Goal: Transaction & Acquisition: Book appointment/travel/reservation

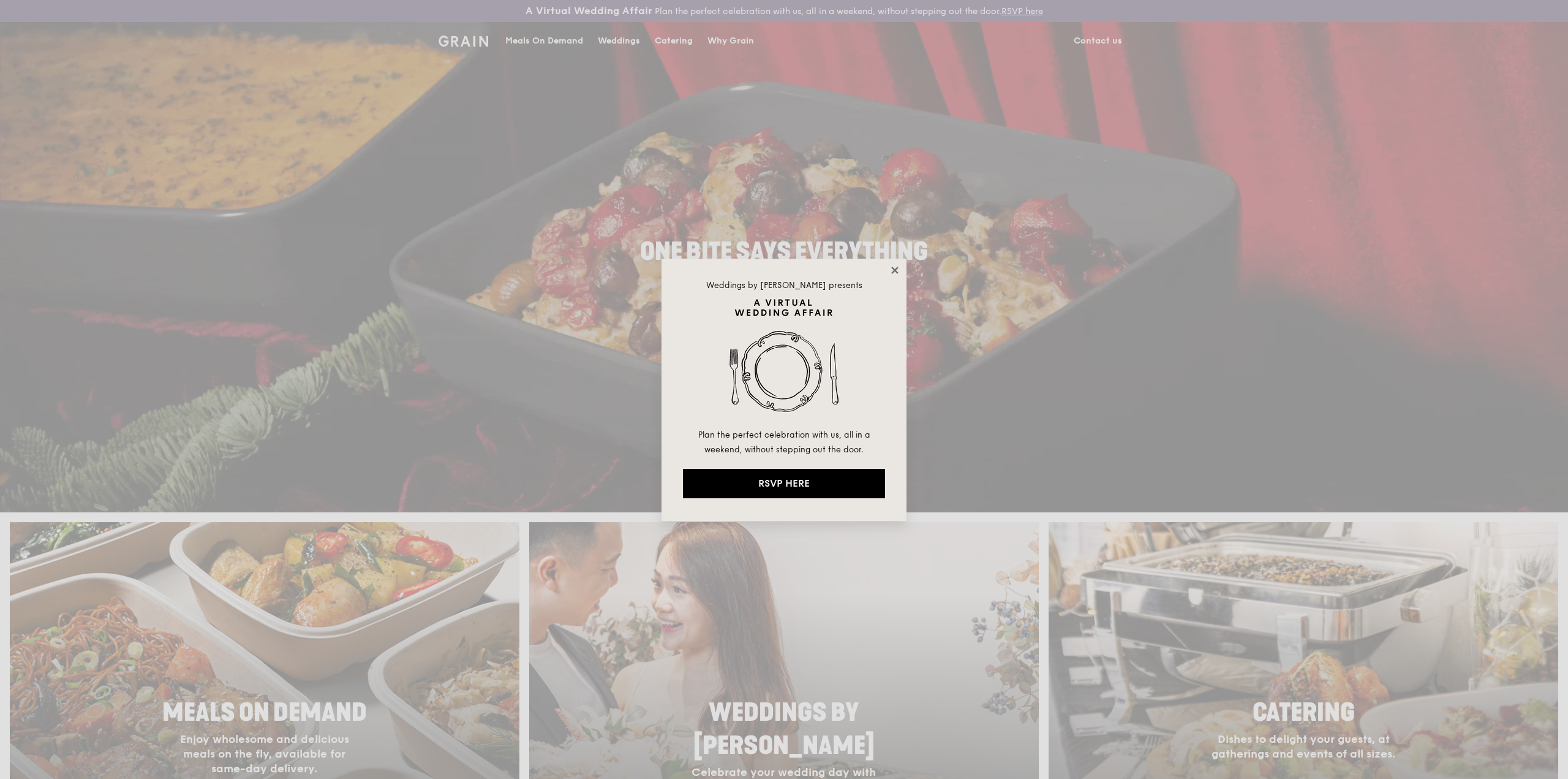
click at [896, 270] on icon at bounding box center [894, 269] width 7 height 7
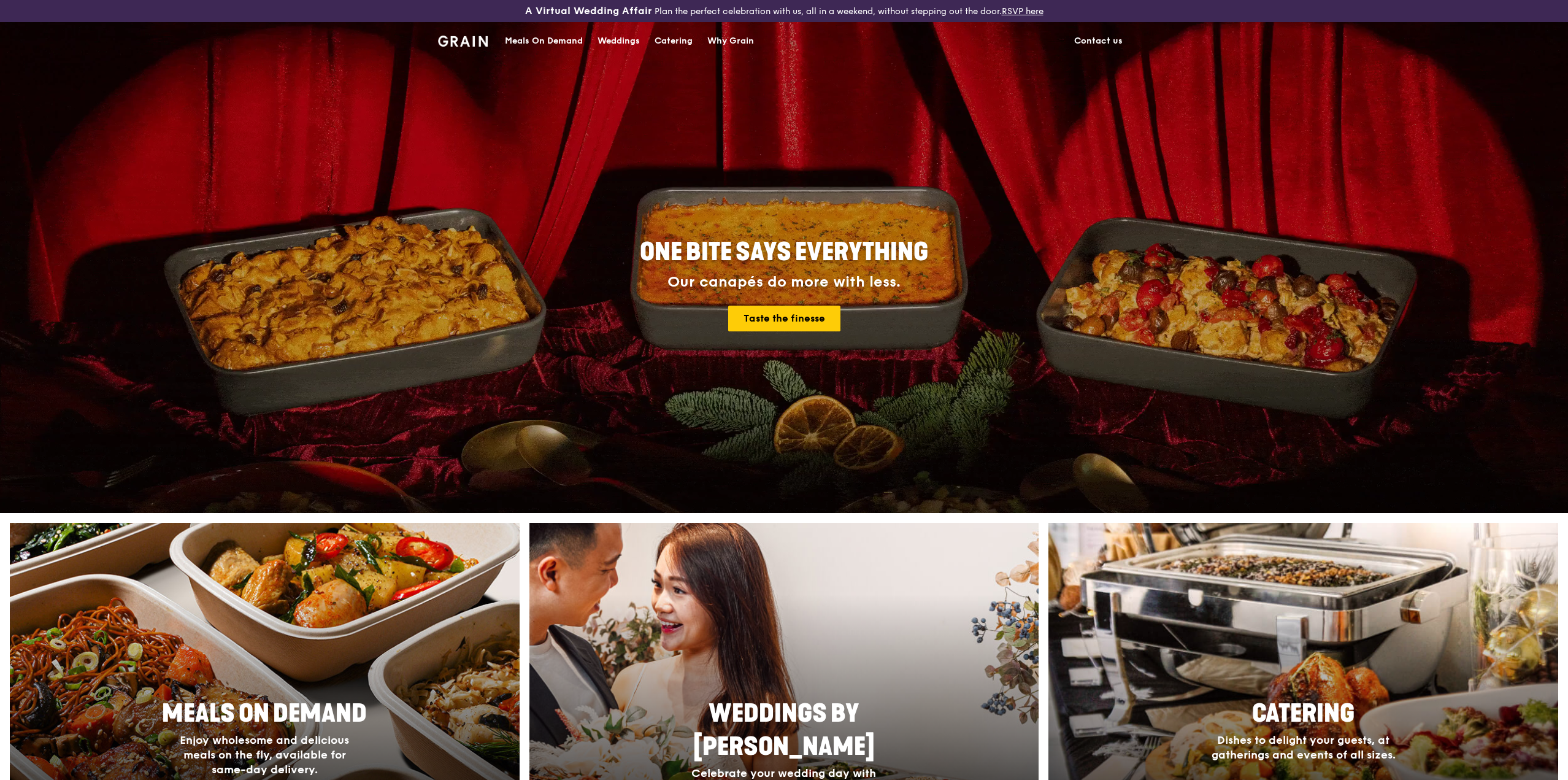
click at [528, 39] on div "Meals On Demand" at bounding box center [543, 40] width 78 height 37
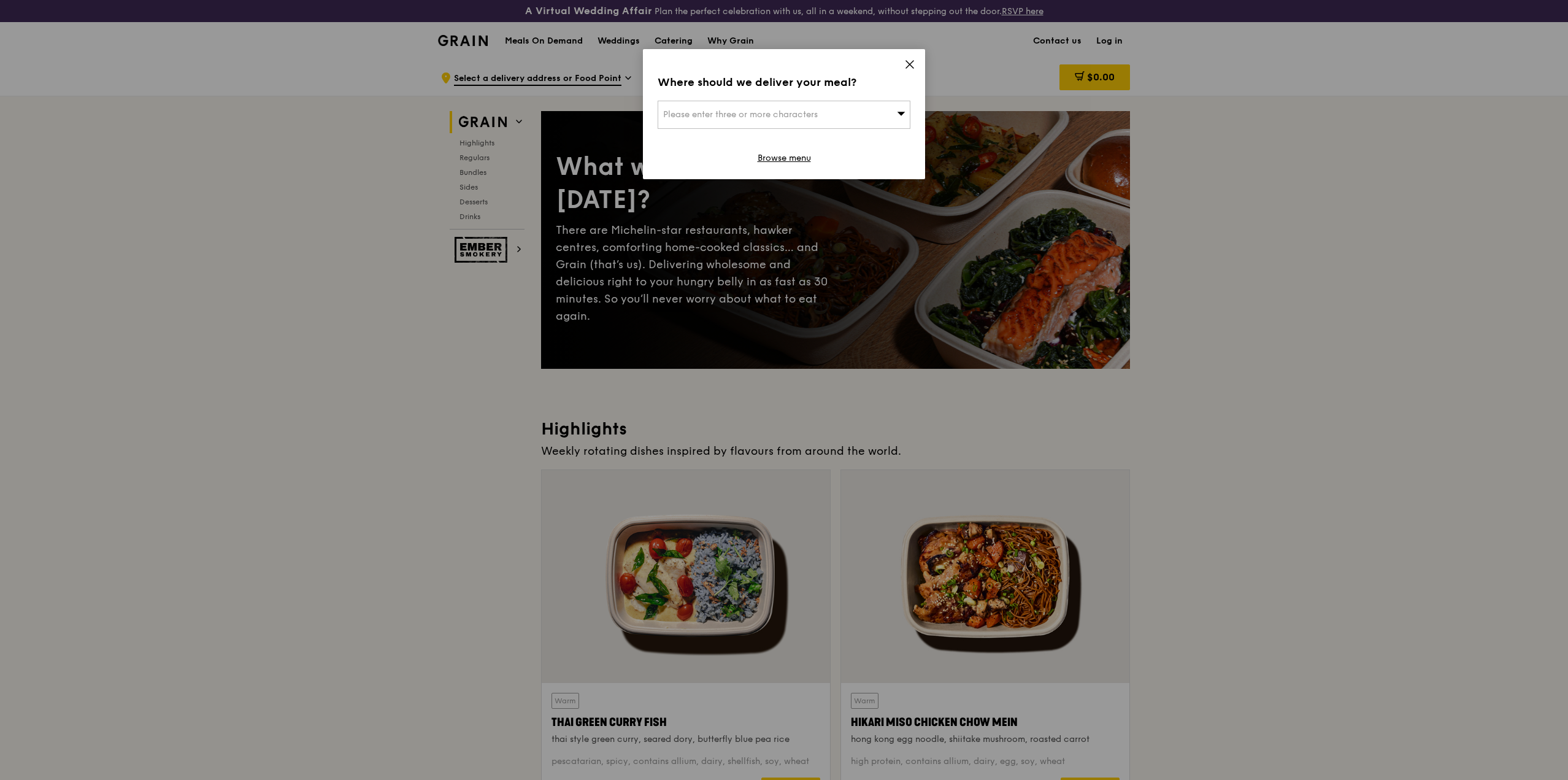
click at [907, 62] on icon at bounding box center [909, 65] width 8 height 8
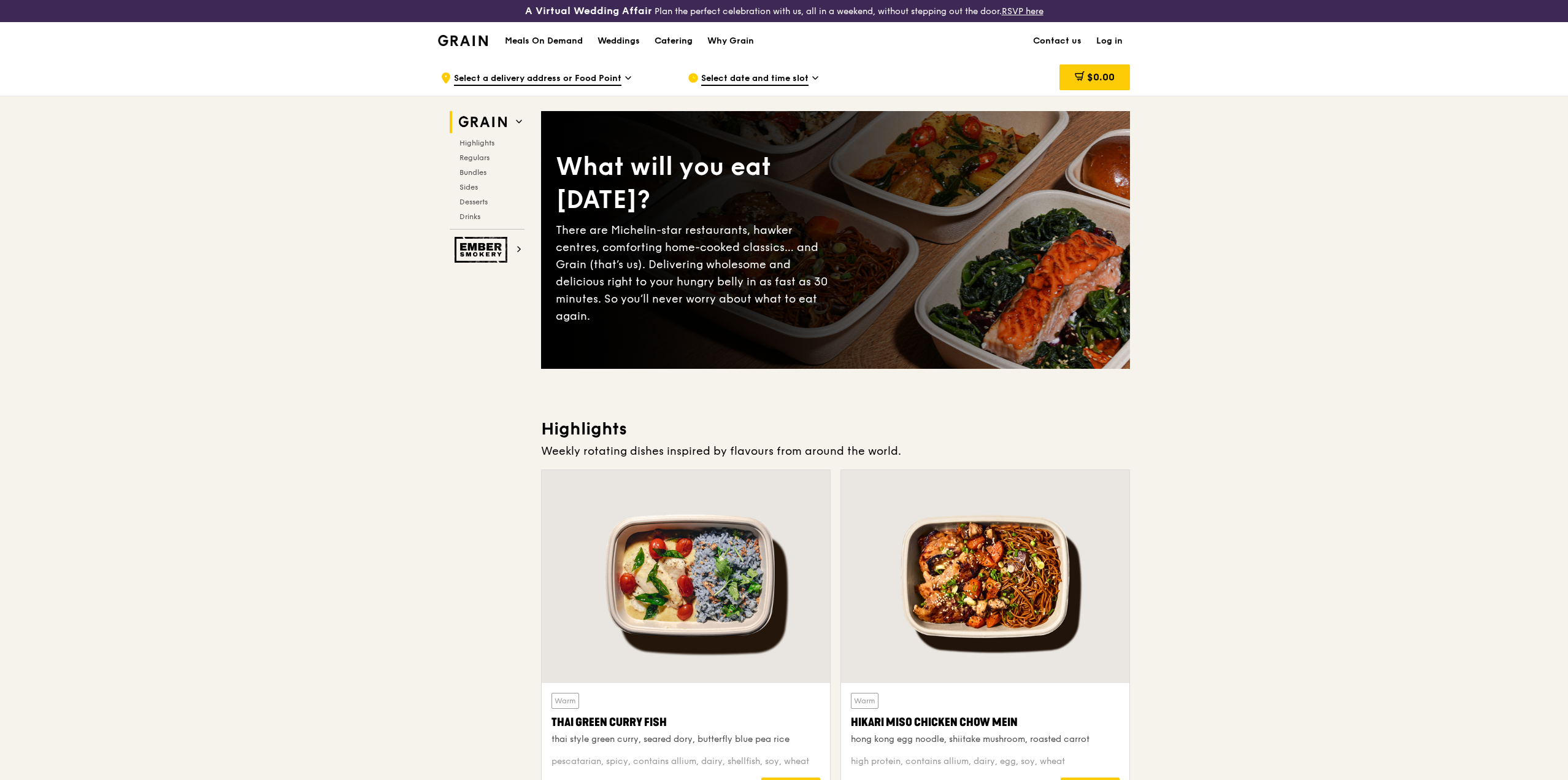
click at [662, 41] on div "Catering" at bounding box center [674, 40] width 38 height 37
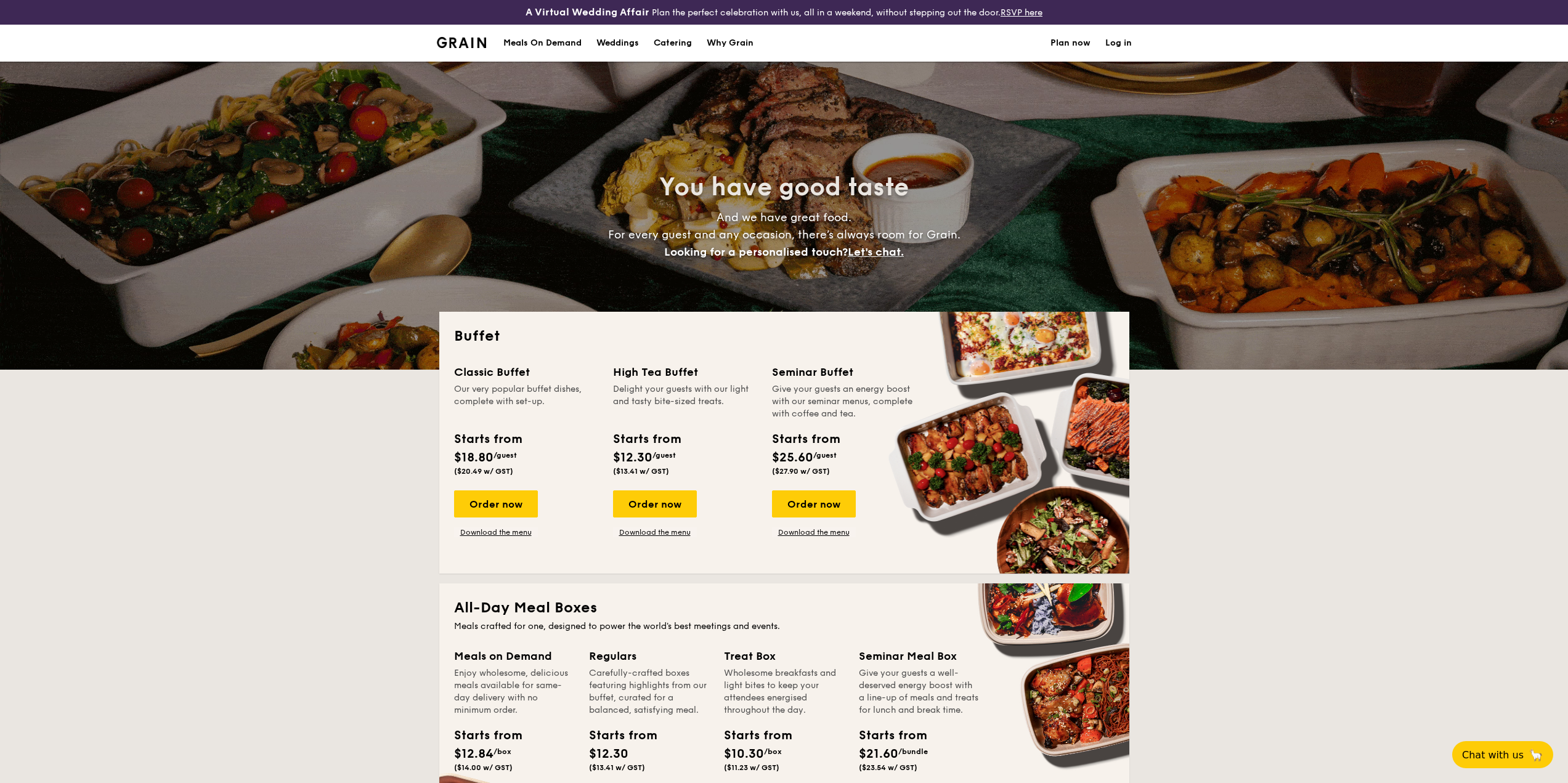
select select
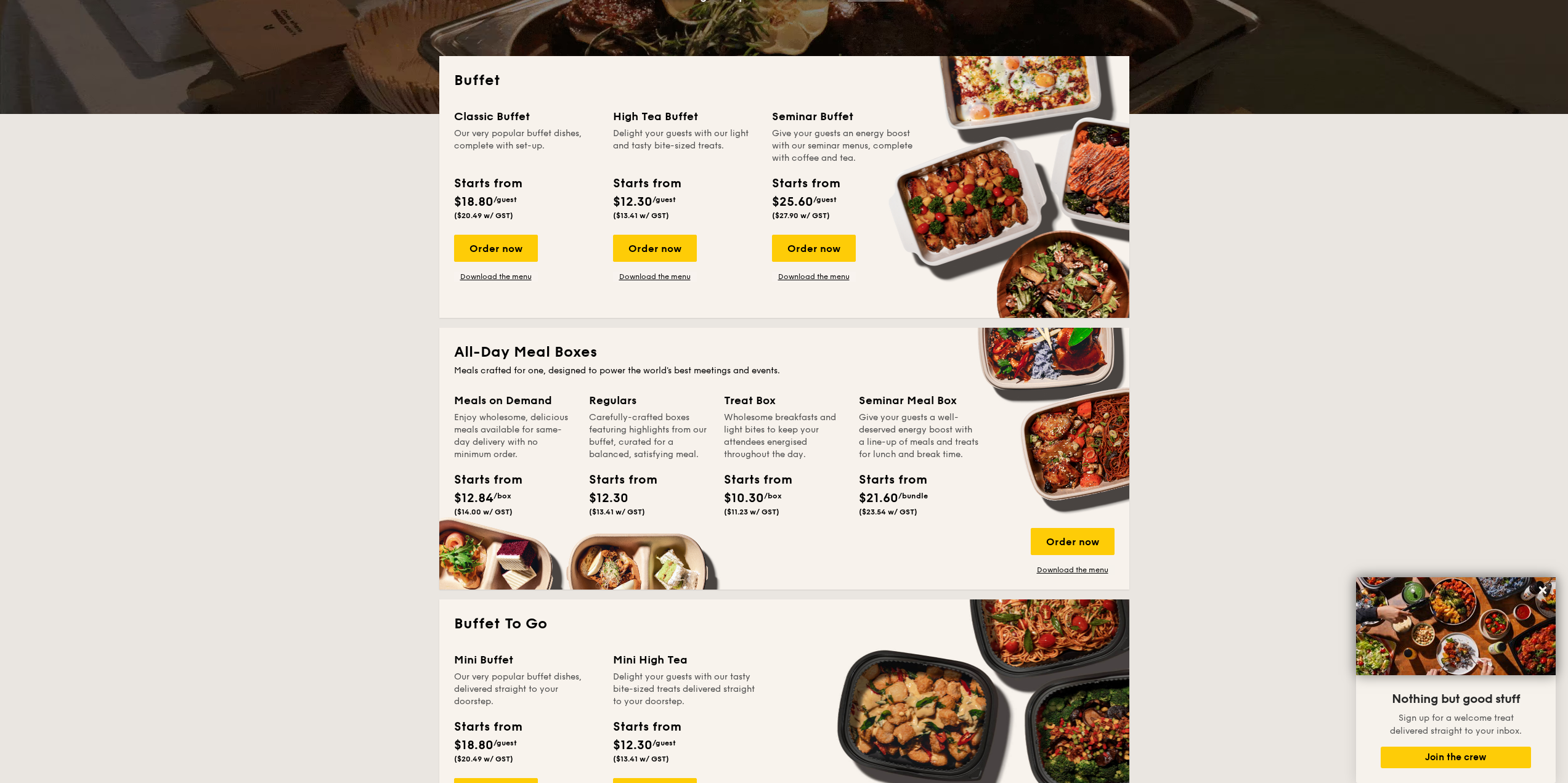
scroll to position [61, 0]
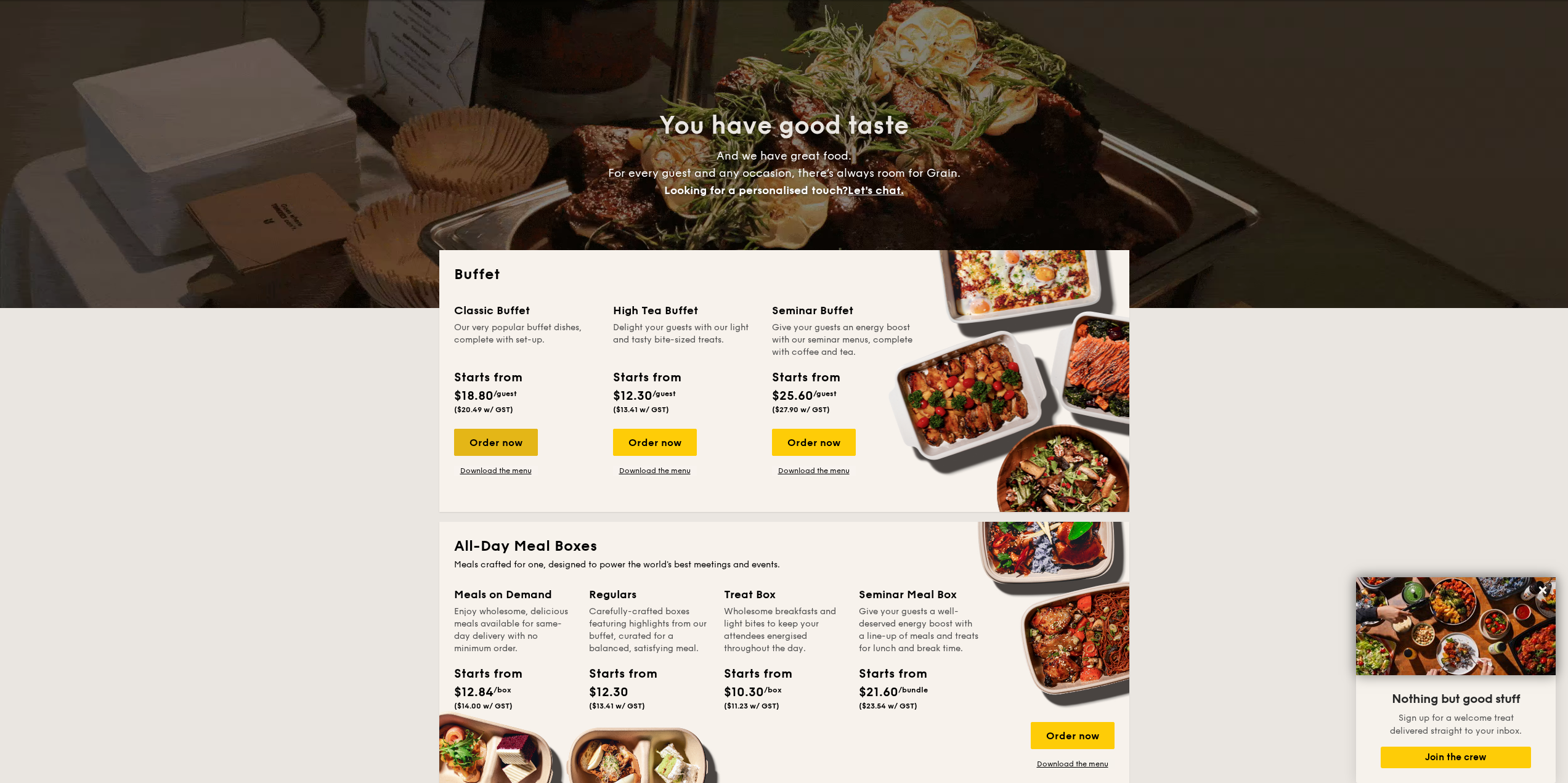
click at [518, 434] on div "Order now" at bounding box center [495, 441] width 84 height 27
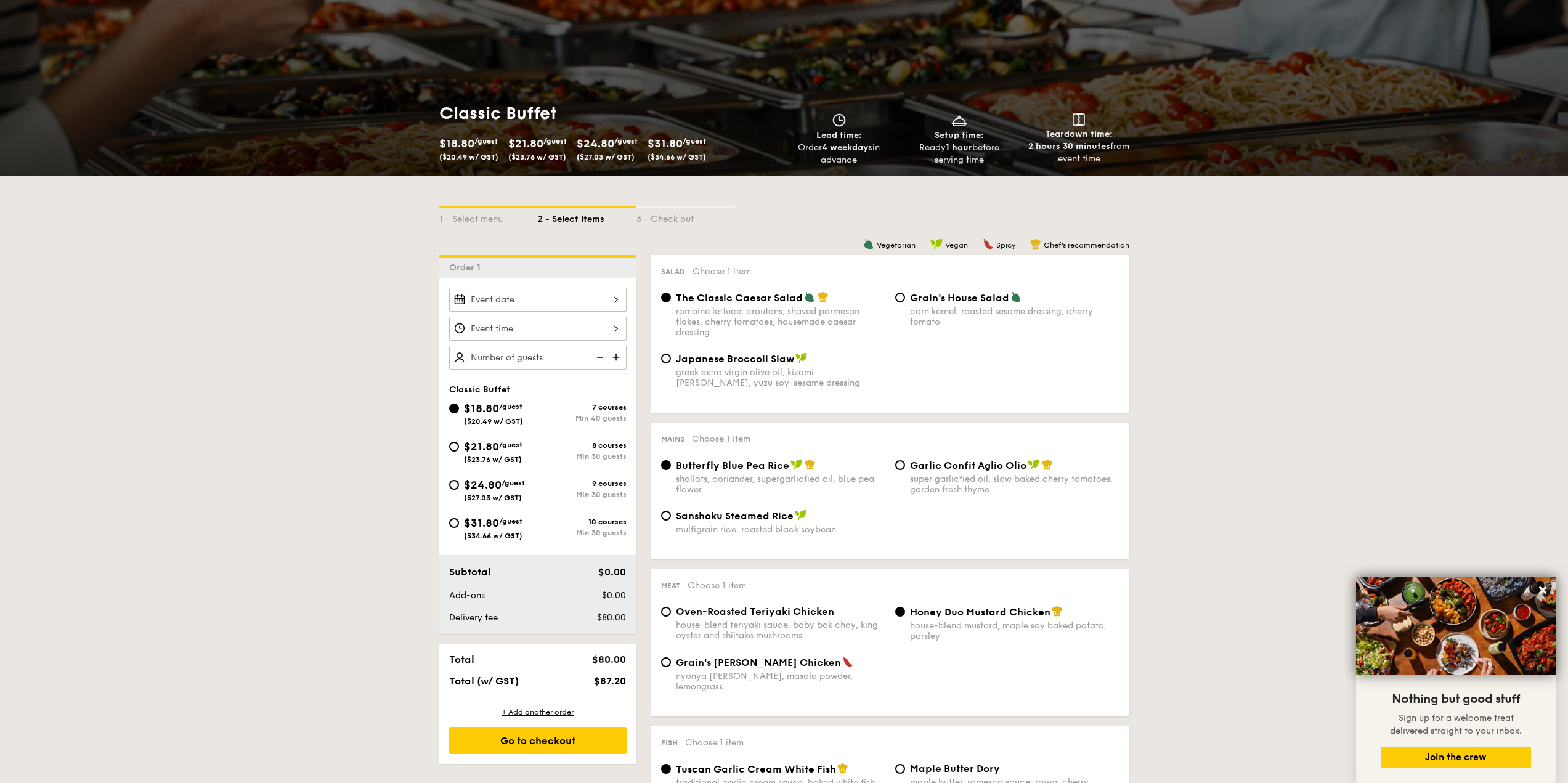
scroll to position [124, 0]
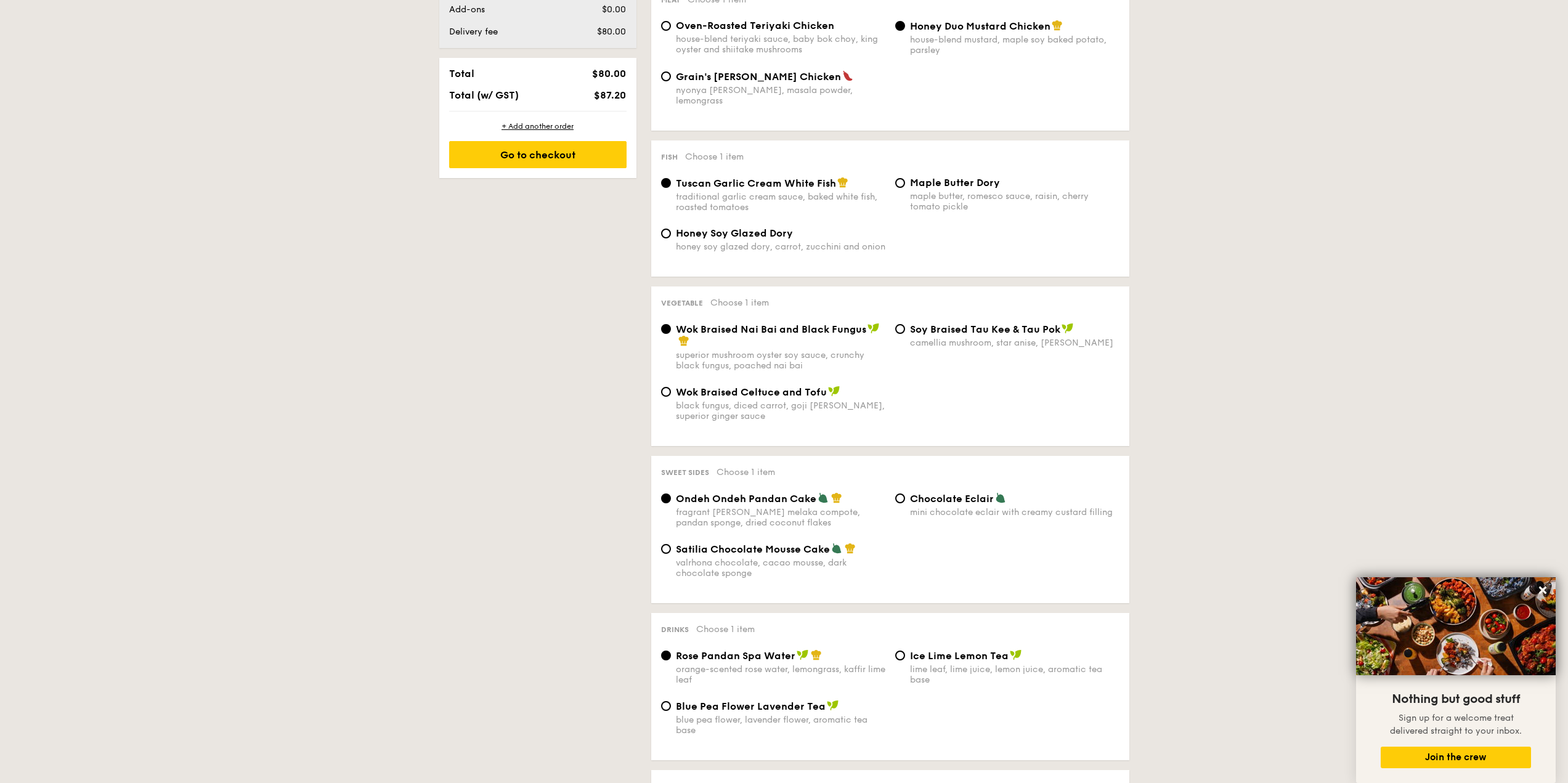
scroll to position [801, 0]
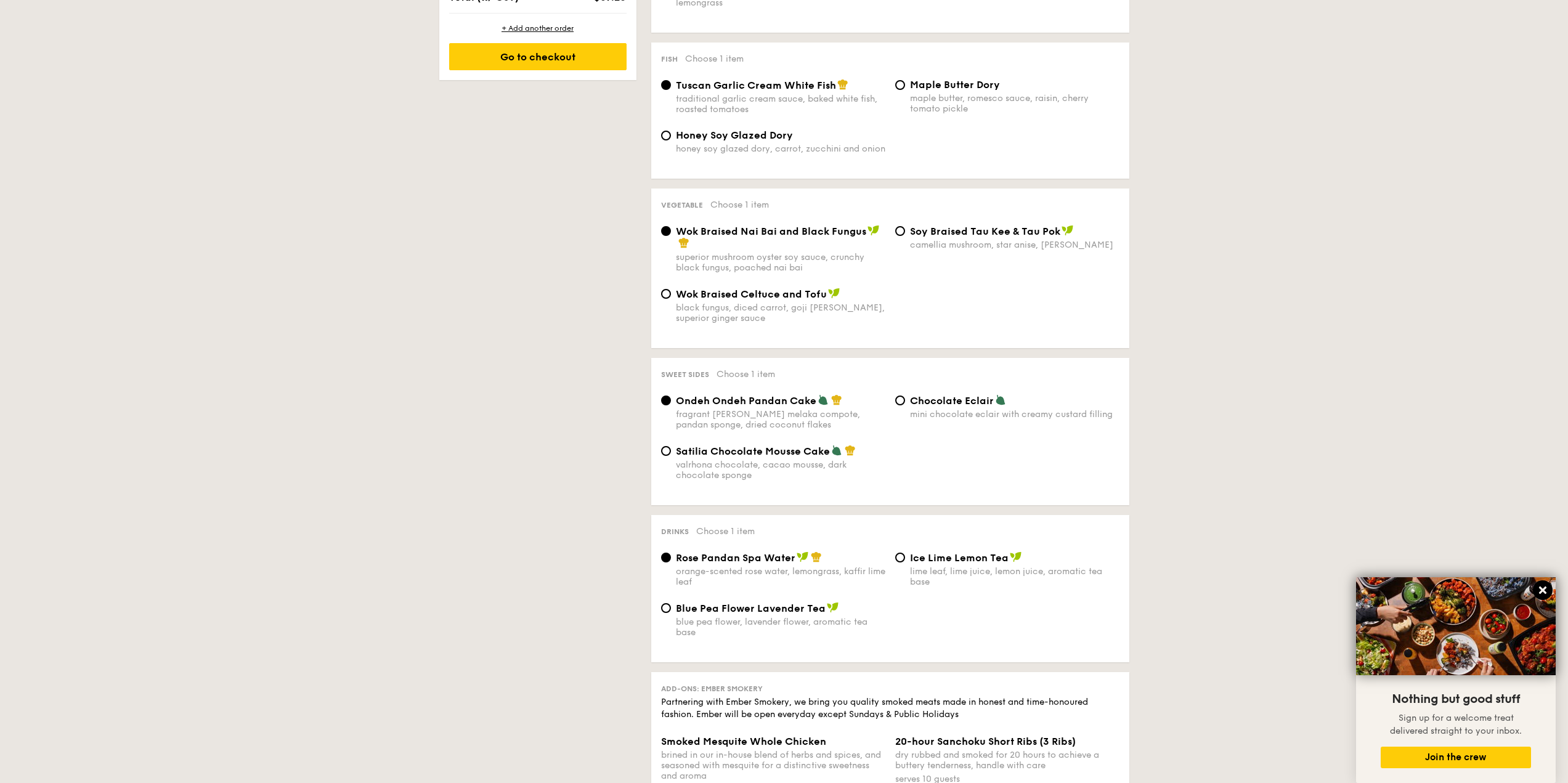
click at [1550, 589] on button at bounding box center [1542, 590] width 20 height 20
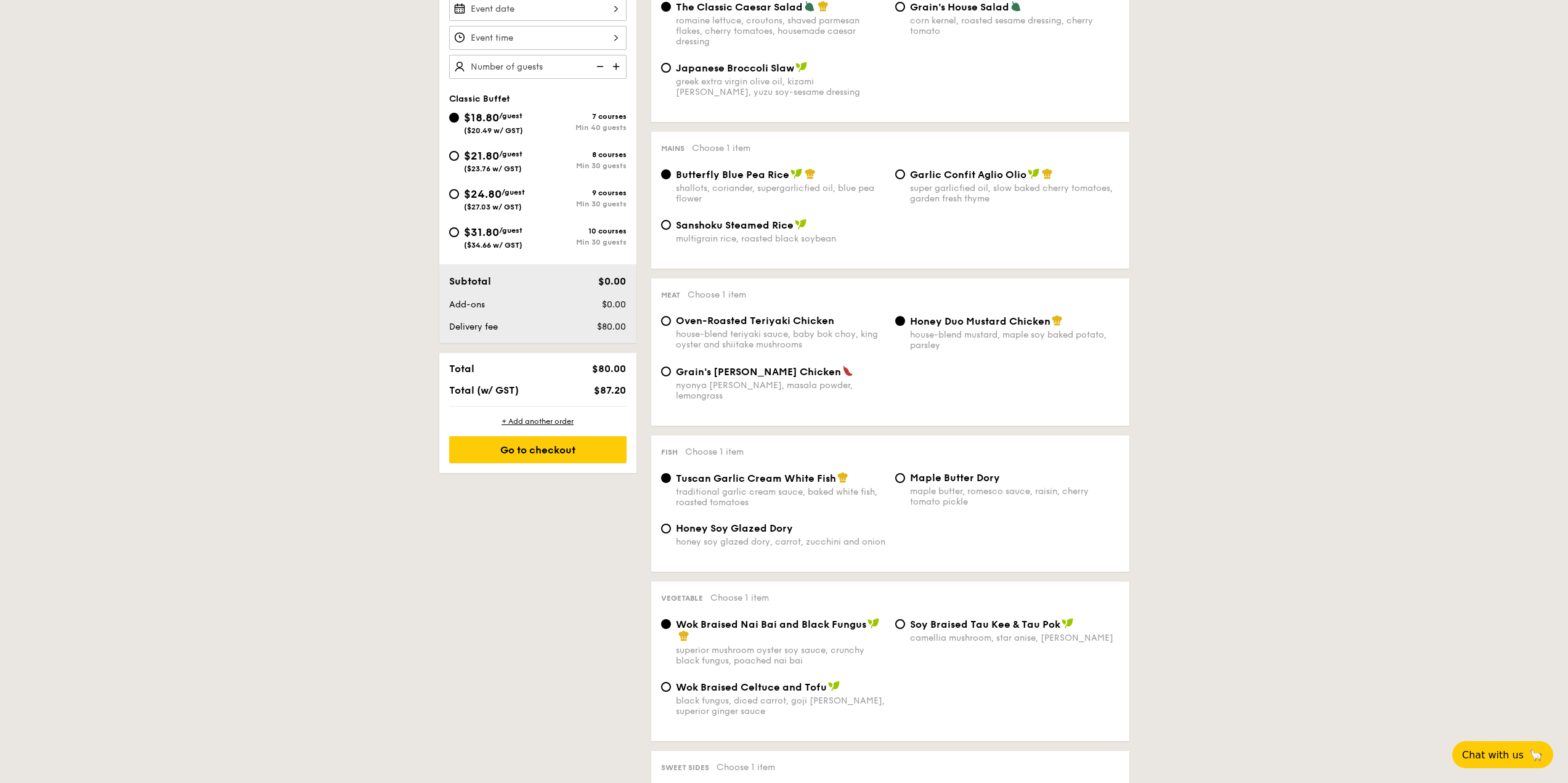
scroll to position [369, 0]
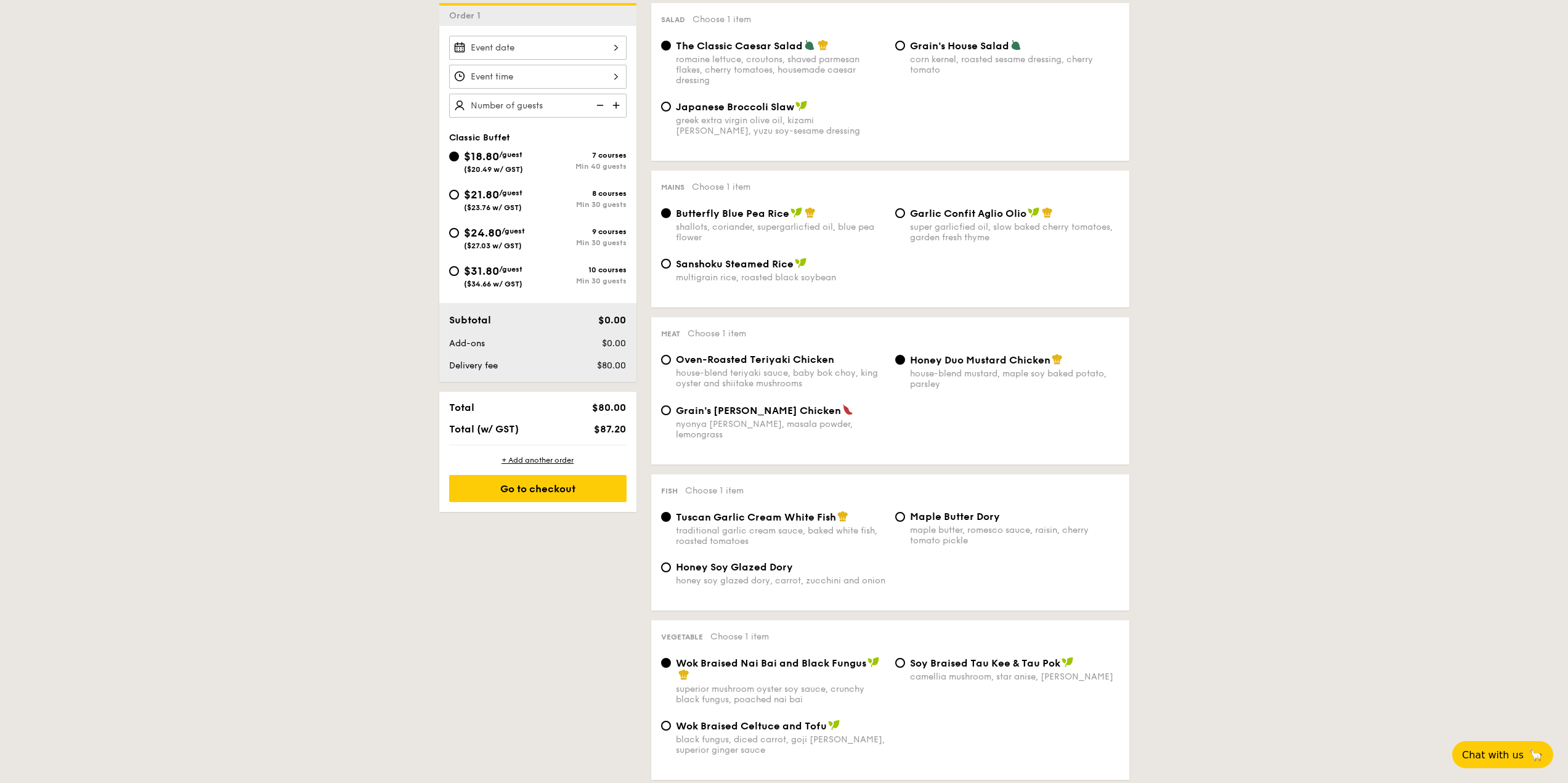
click at [479, 204] on span "($23.76 w/ GST)" at bounding box center [492, 207] width 58 height 8
click at [459, 200] on input "$21.80 /guest ($23.76 w/ GST) 8 courses Min 30 guests" at bounding box center [454, 194] width 9 height 9
radio input "true"
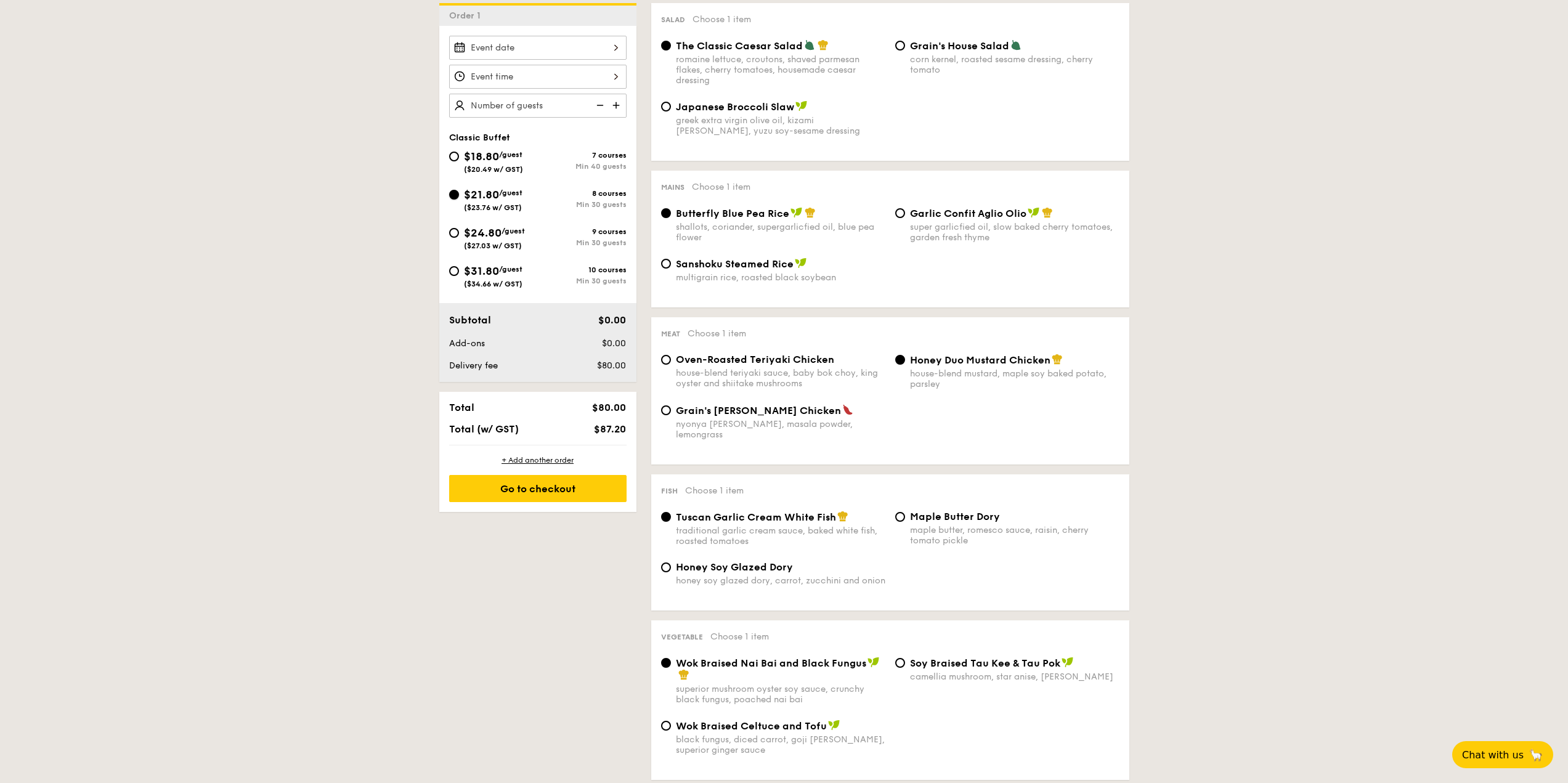
radio input "true"
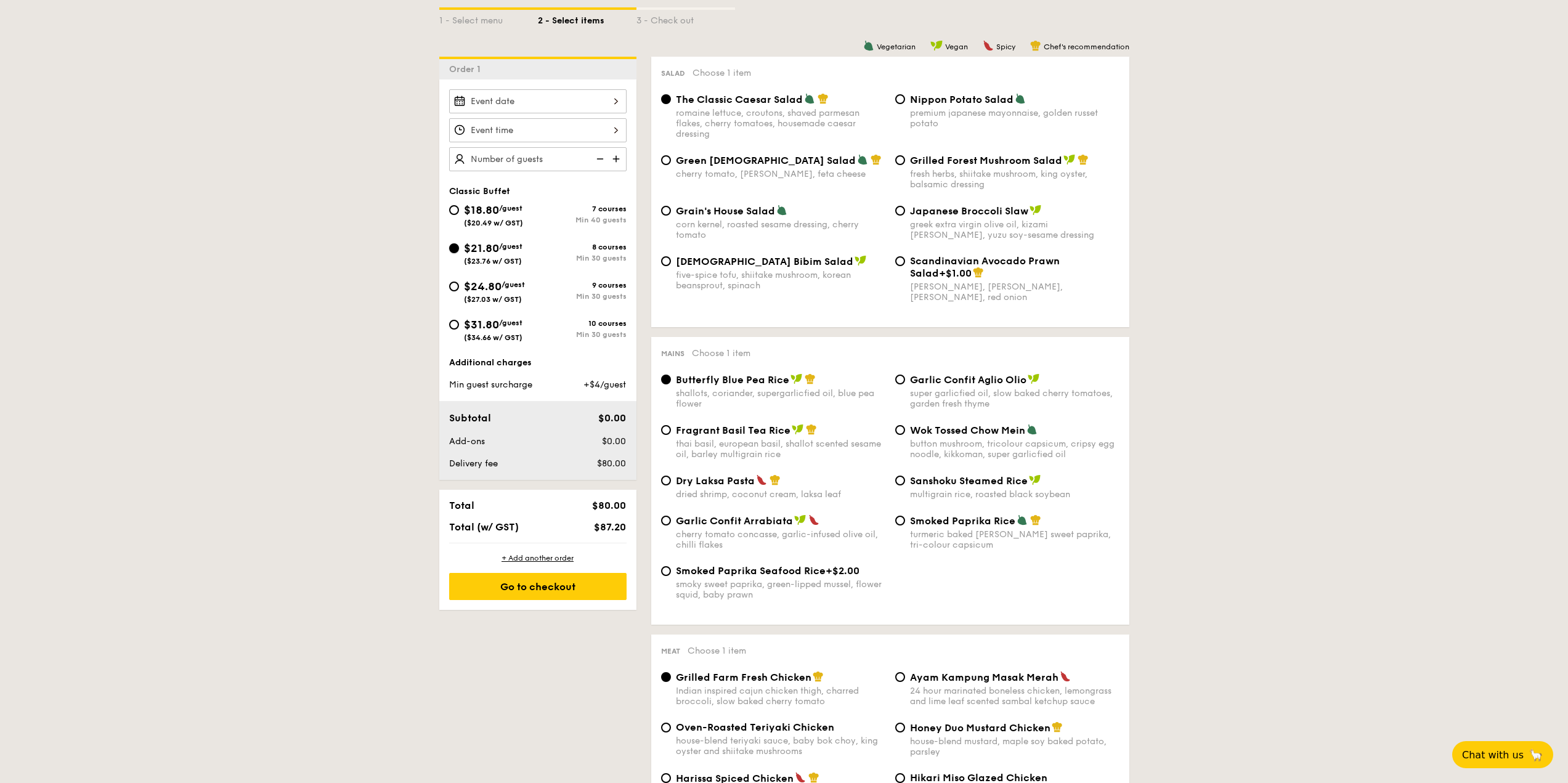
scroll to position [308, 0]
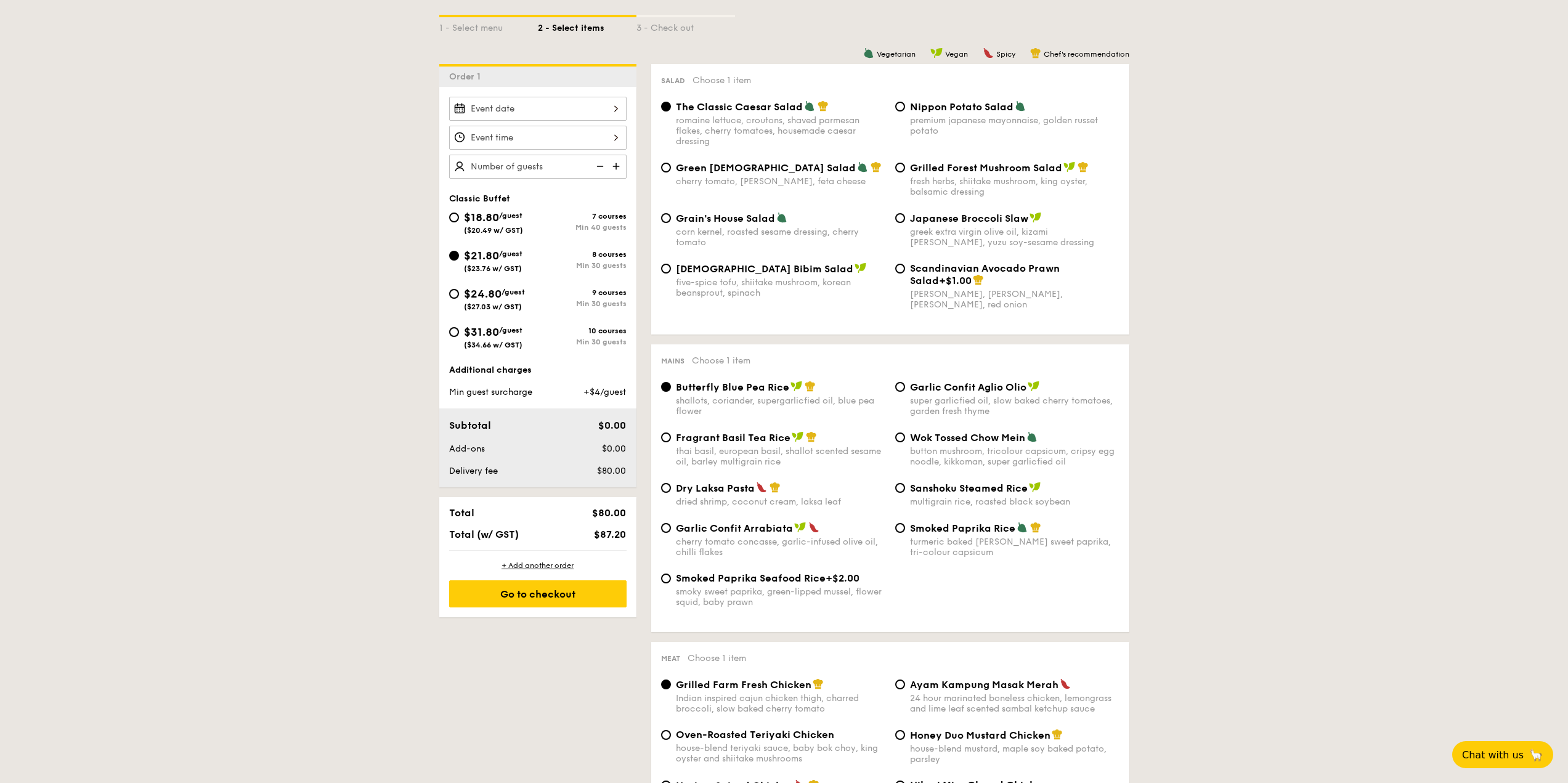
click at [548, 168] on input "text" at bounding box center [538, 166] width 177 height 24
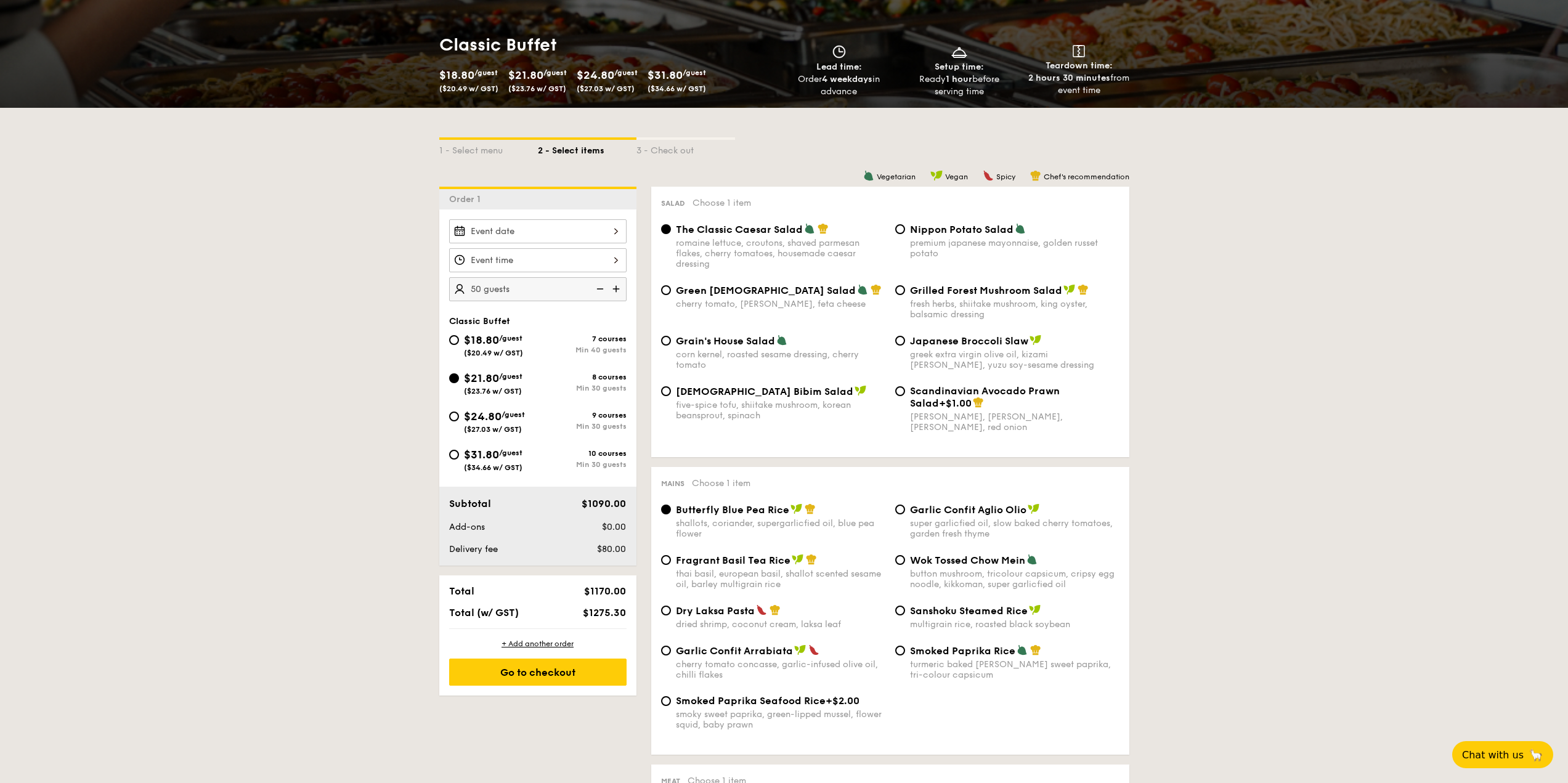
scroll to position [185, 0]
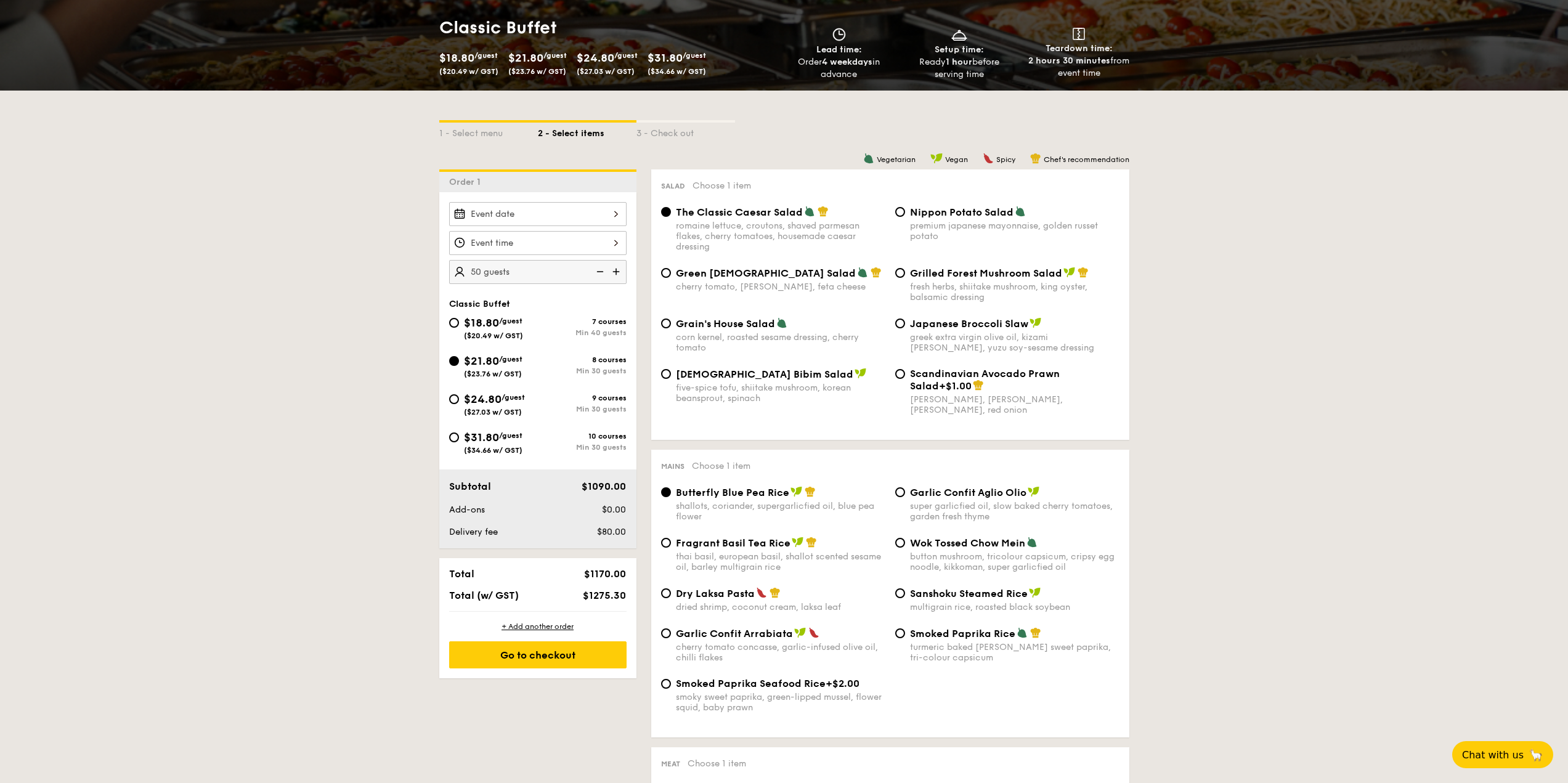
scroll to position [257, 0]
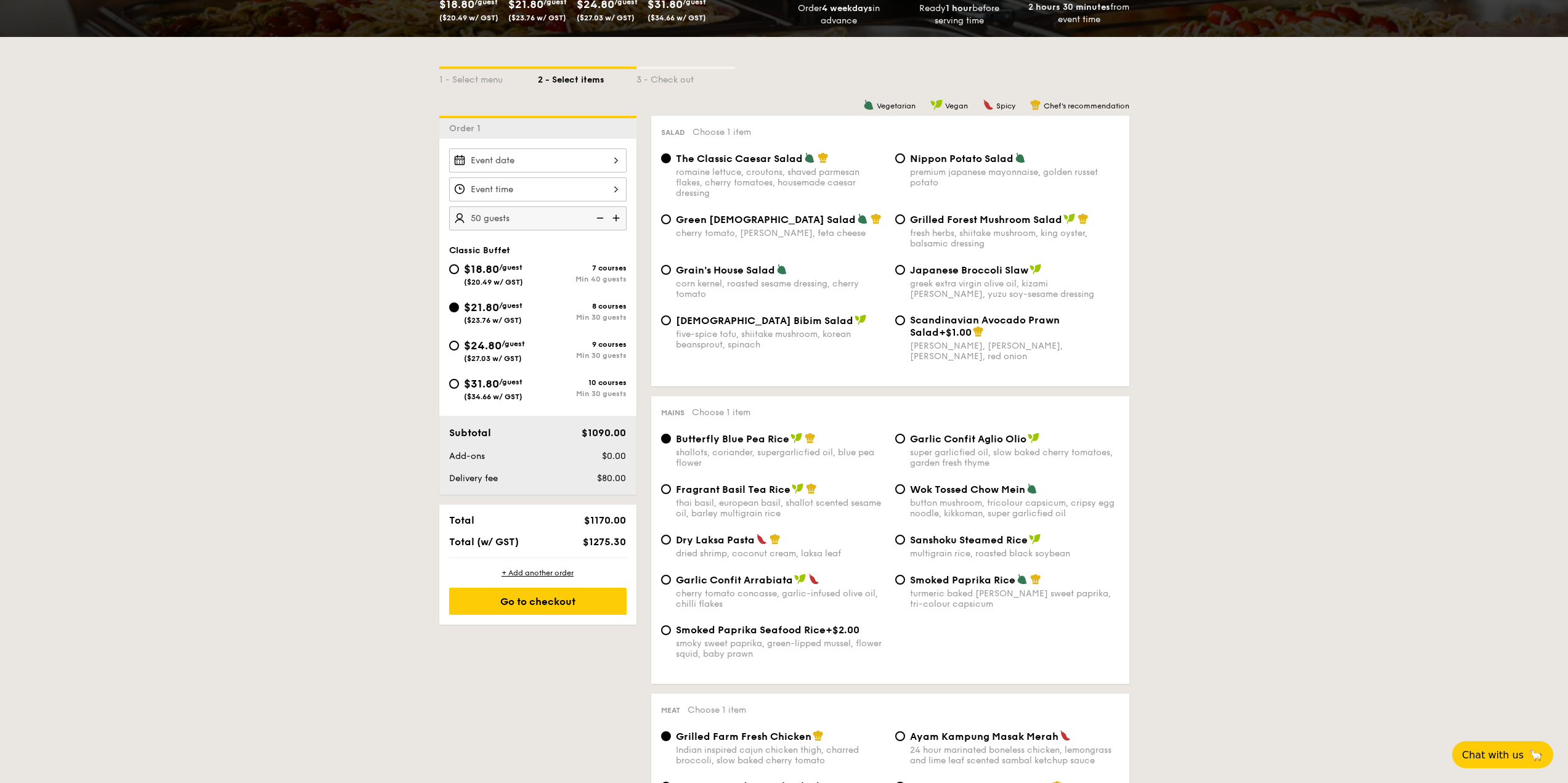
click at [504, 180] on input "Smoked Mesquite Whole Chicken brined in our in-house blend of herbs and spices,…" at bounding box center [538, 189] width 177 height 24
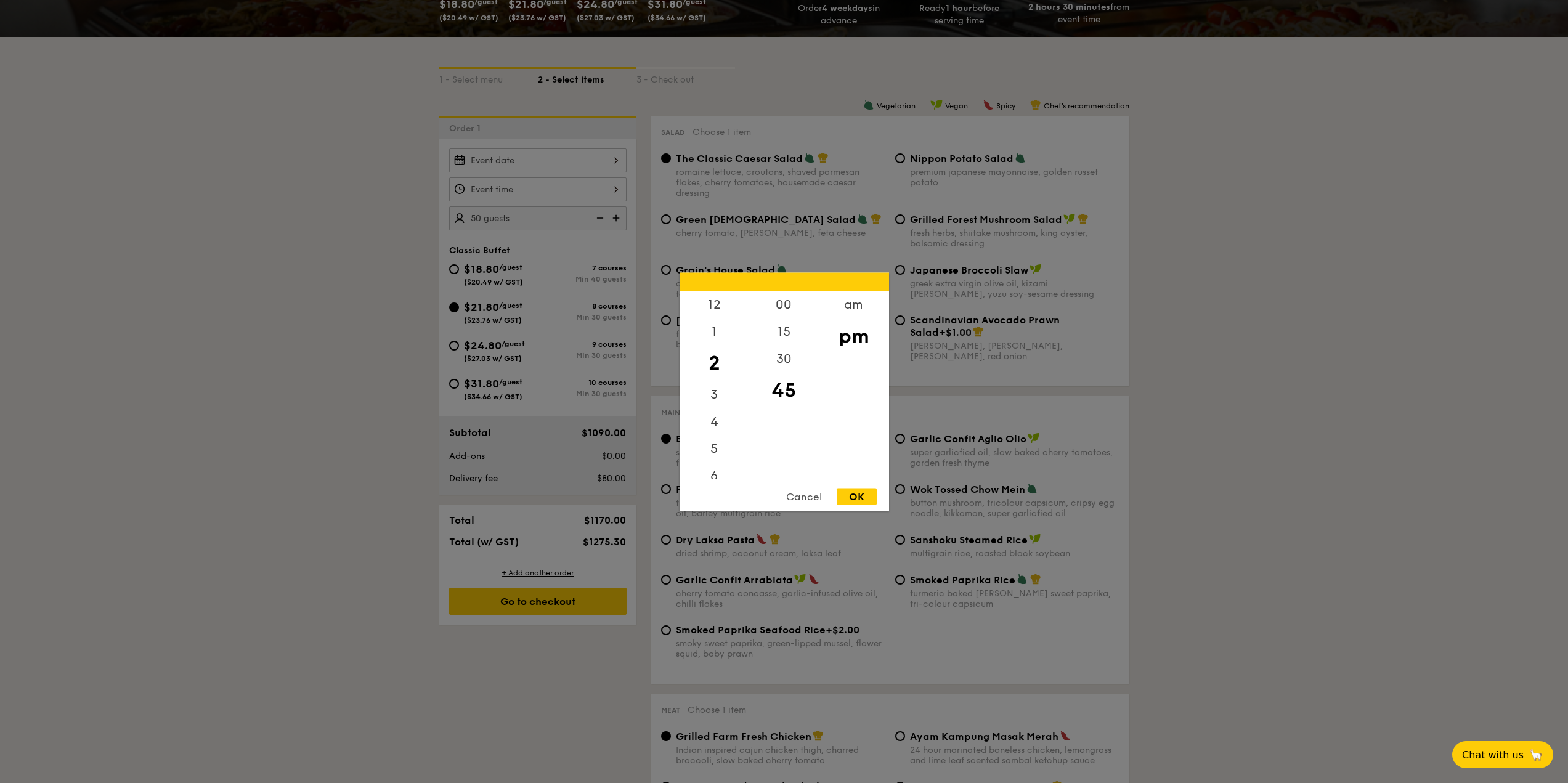
click at [807, 499] on div "Cancel" at bounding box center [804, 496] width 60 height 17
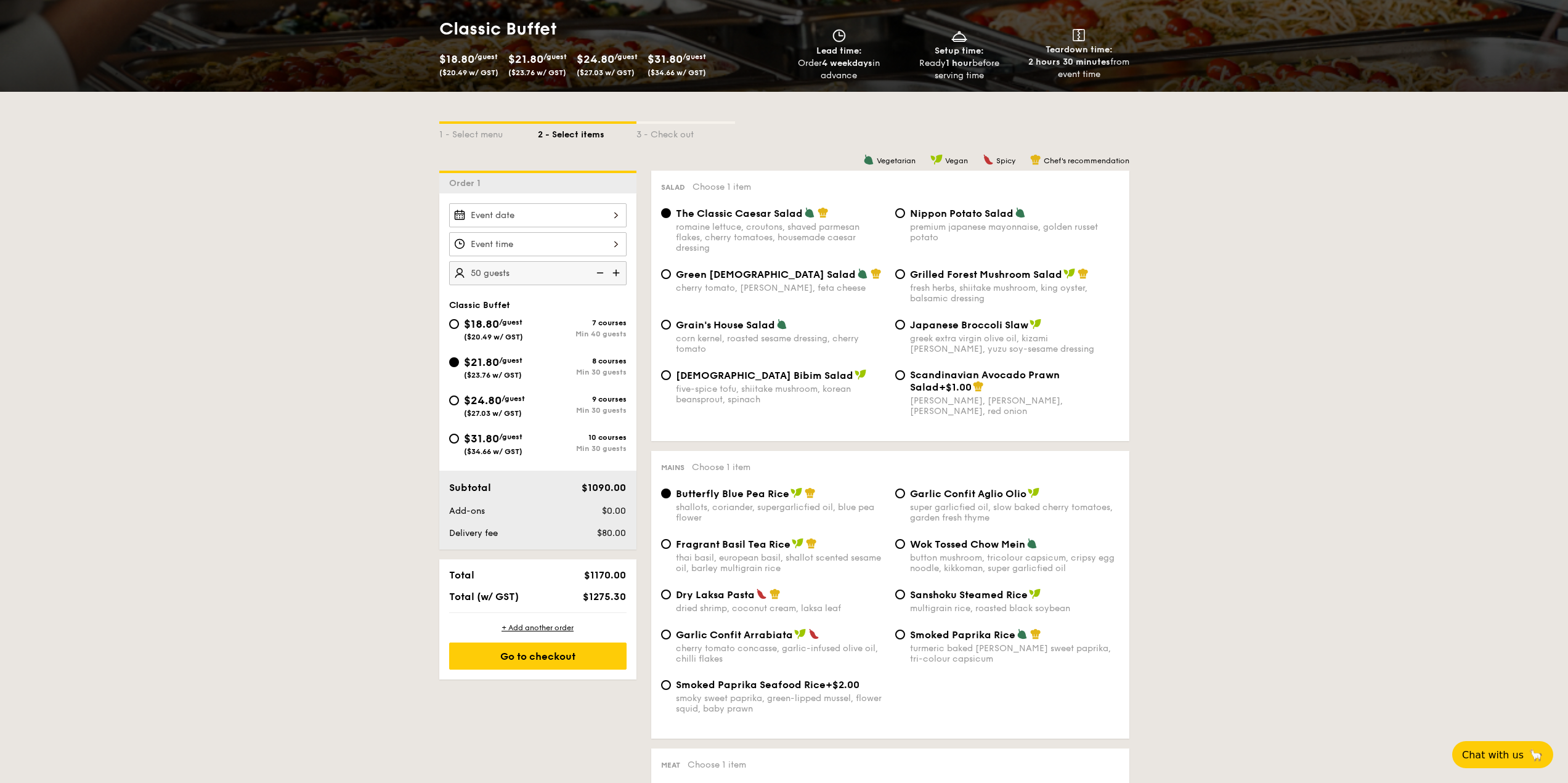
scroll to position [194, 0]
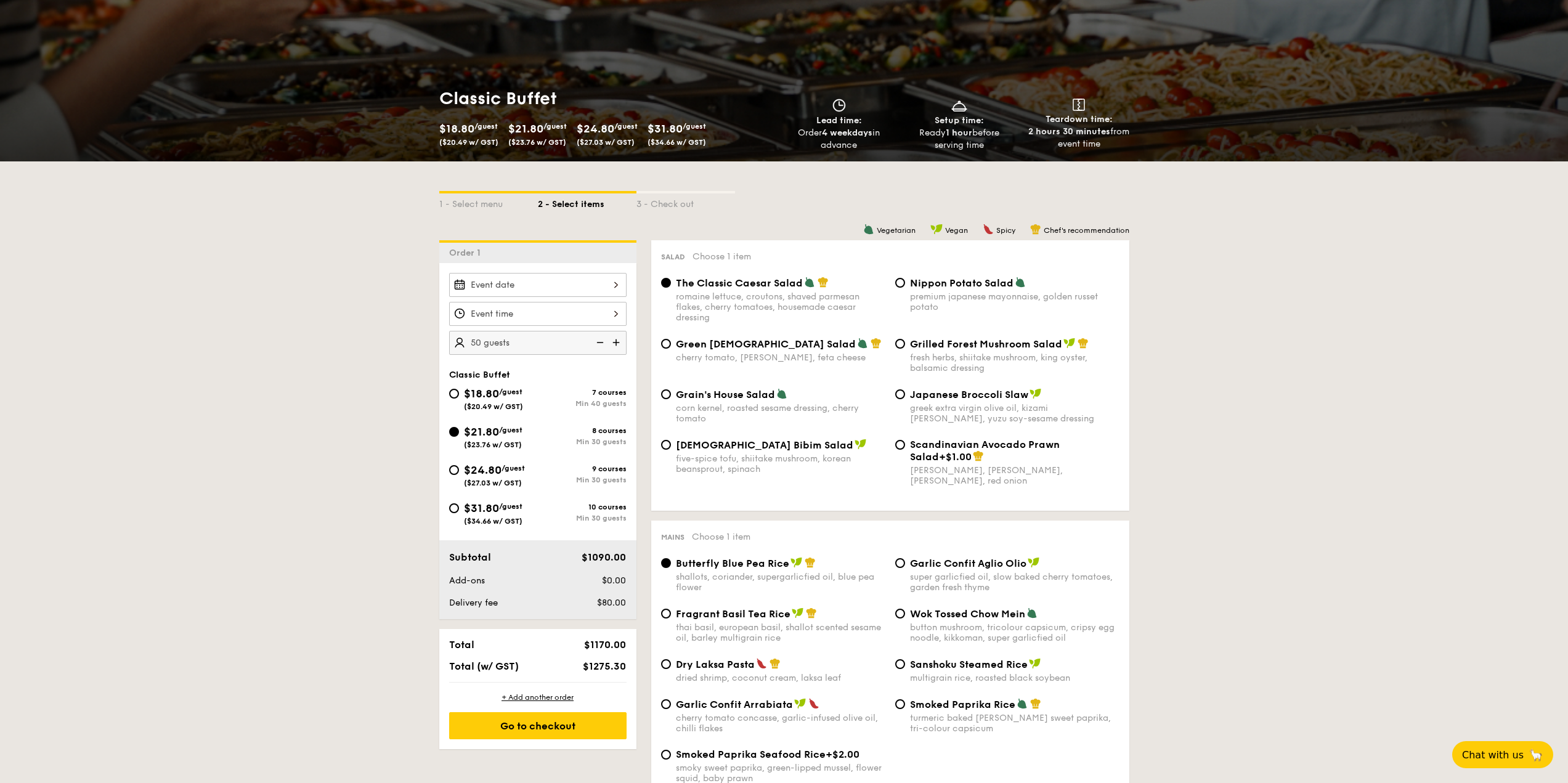
scroll to position [133, 0]
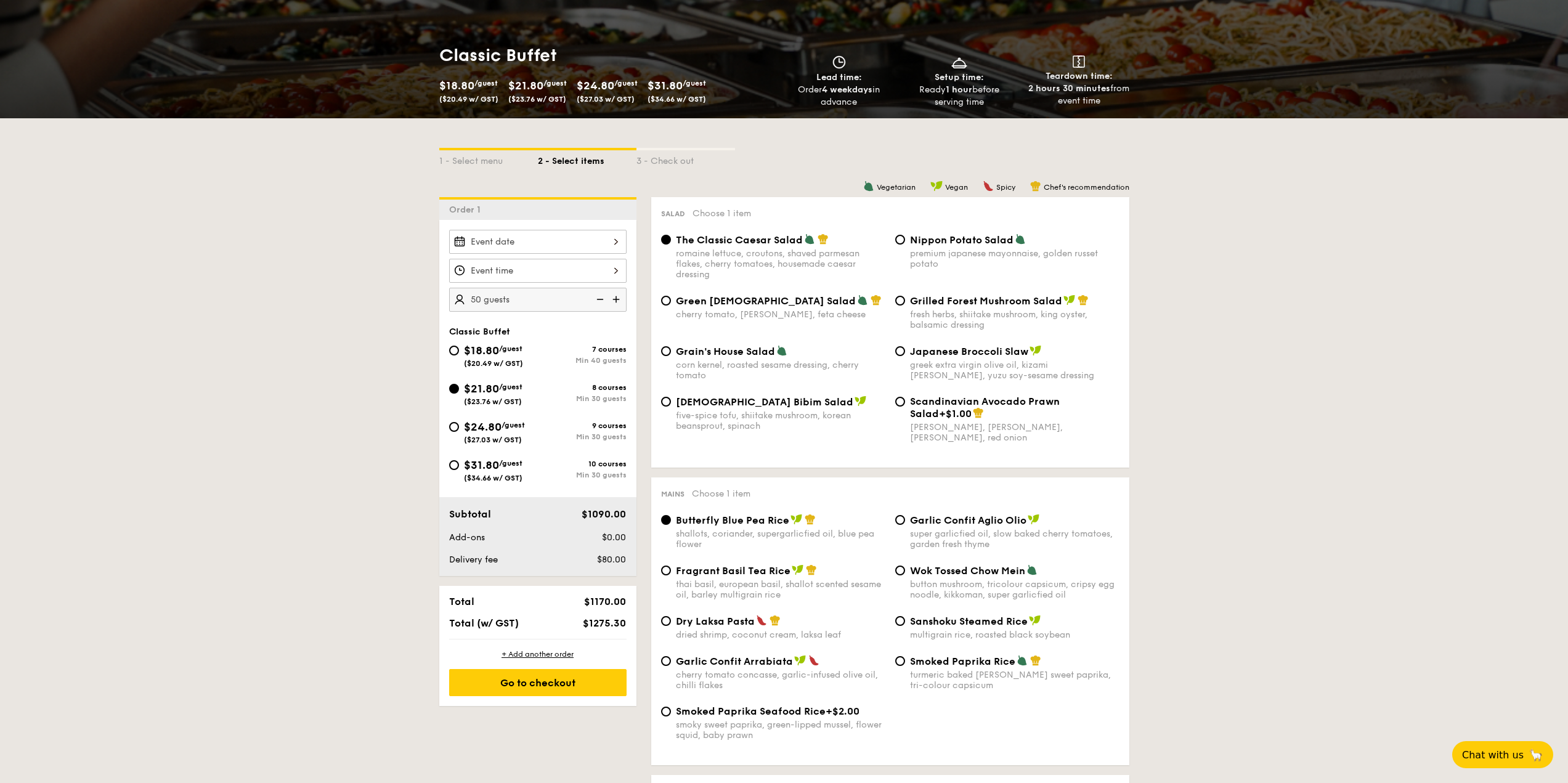
scroll to position [257, 0]
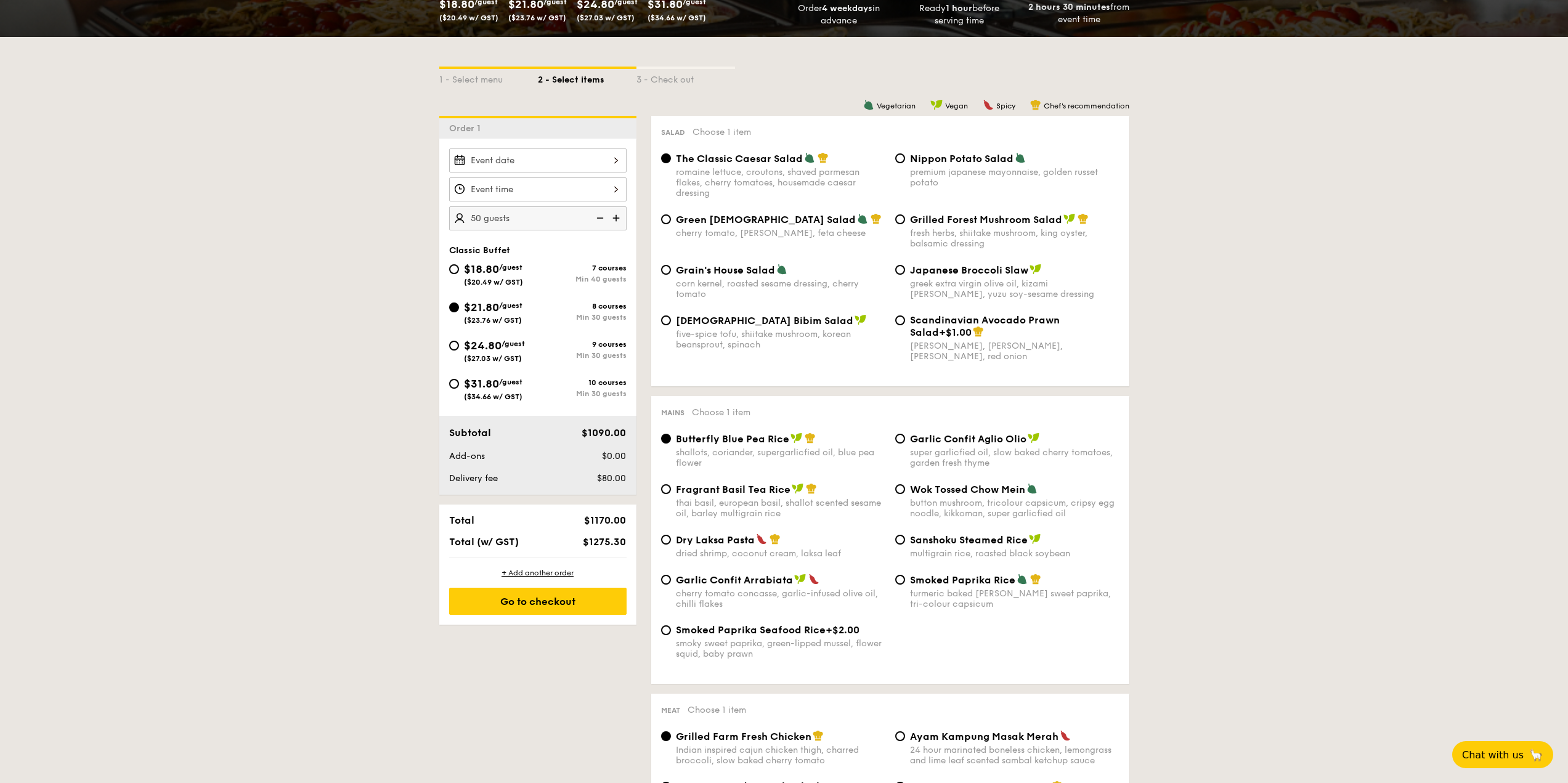
drag, startPoint x: 595, startPoint y: 539, endPoint x: 636, endPoint y: 539, distance: 41.0
click at [636, 539] on div "Total $1170.00 Total (w/ GST) $1275.30" at bounding box center [538, 531] width 197 height 53
click at [629, 538] on div "$1275.30" at bounding box center [594, 541] width 75 height 11
drag, startPoint x: 606, startPoint y: 540, endPoint x: 590, endPoint y: 537, distance: 16.3
click at [592, 537] on span "$1275.30" at bounding box center [605, 541] width 43 height 11
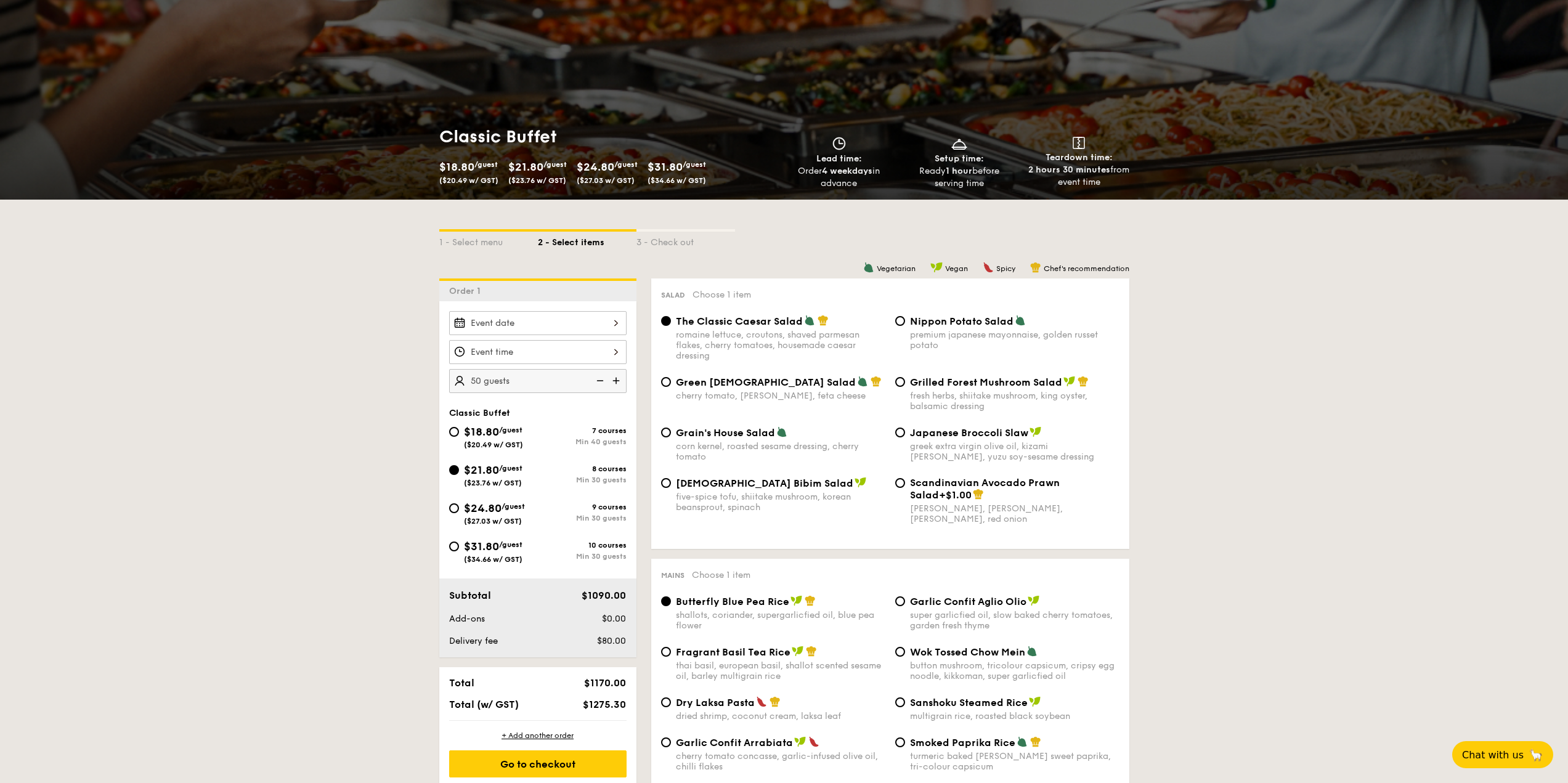
scroll to position [124, 0]
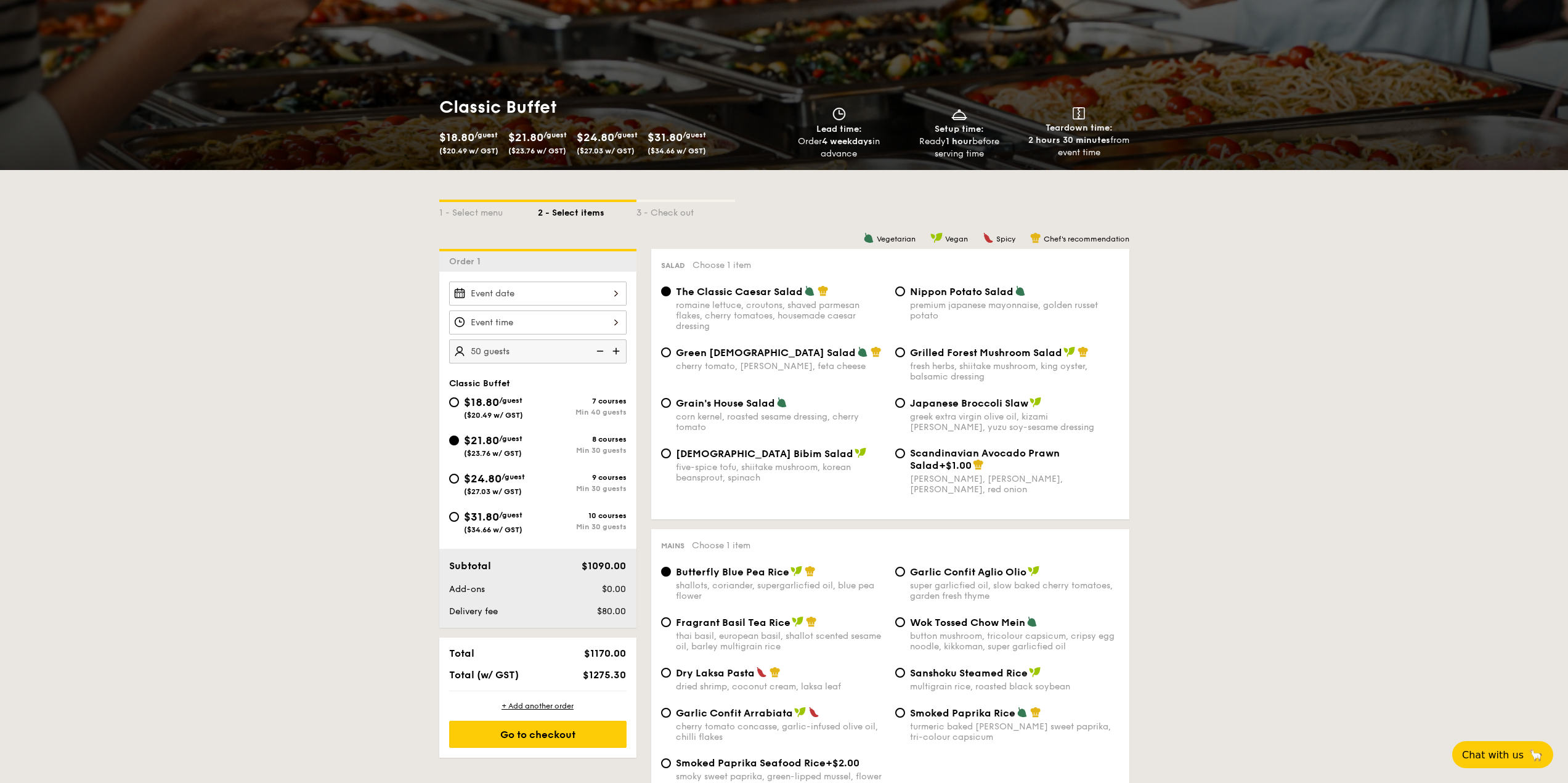
drag, startPoint x: 593, startPoint y: 353, endPoint x: 600, endPoint y: 350, distance: 7.6
click at [600, 350] on img at bounding box center [599, 351] width 19 height 24
click at [613, 354] on img at bounding box center [617, 351] width 19 height 24
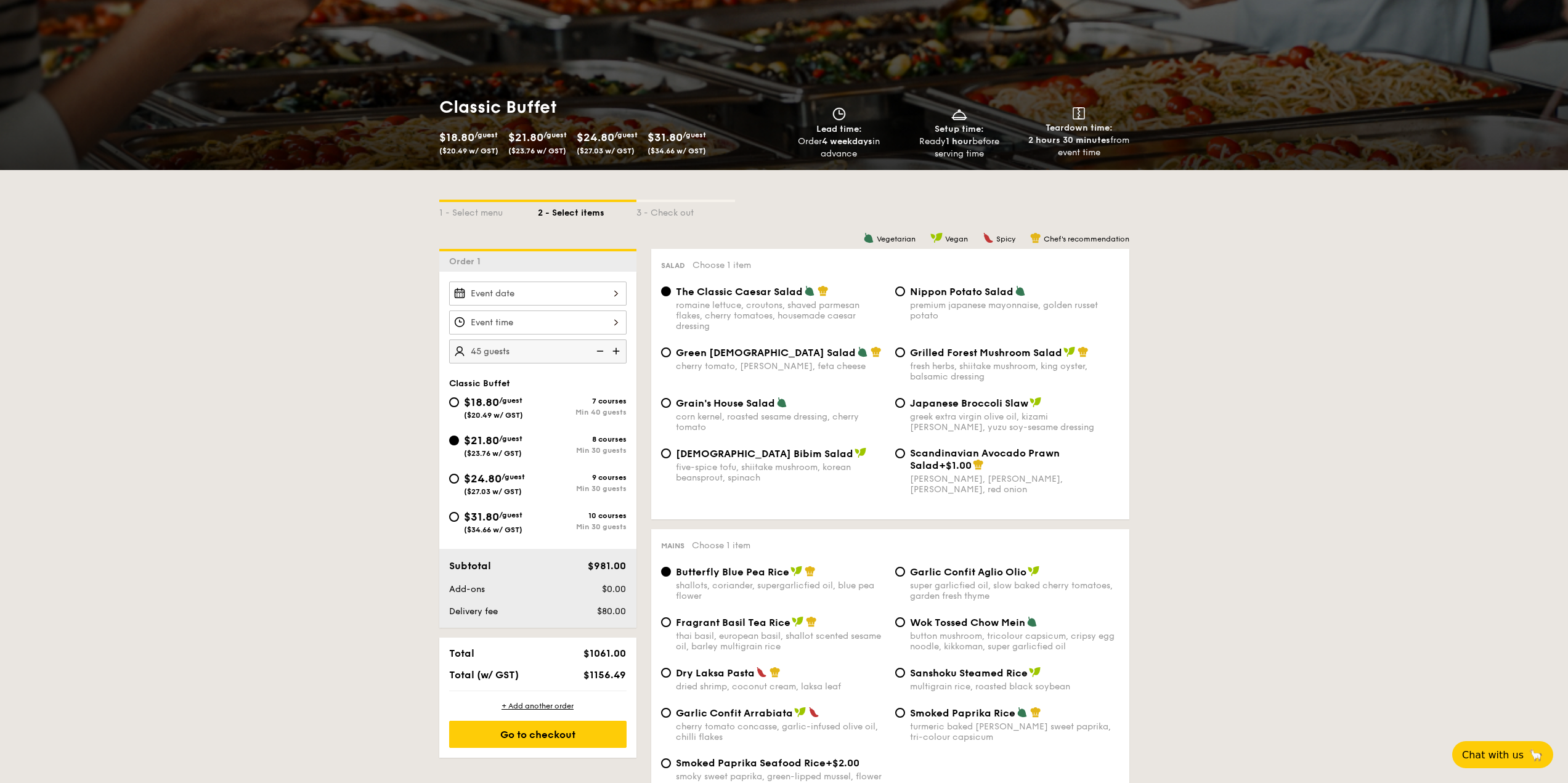
click at [592, 350] on img at bounding box center [599, 351] width 19 height 24
click at [618, 352] on img at bounding box center [617, 351] width 19 height 24
click at [600, 350] on img at bounding box center [599, 351] width 19 height 24
type input "40 guests"
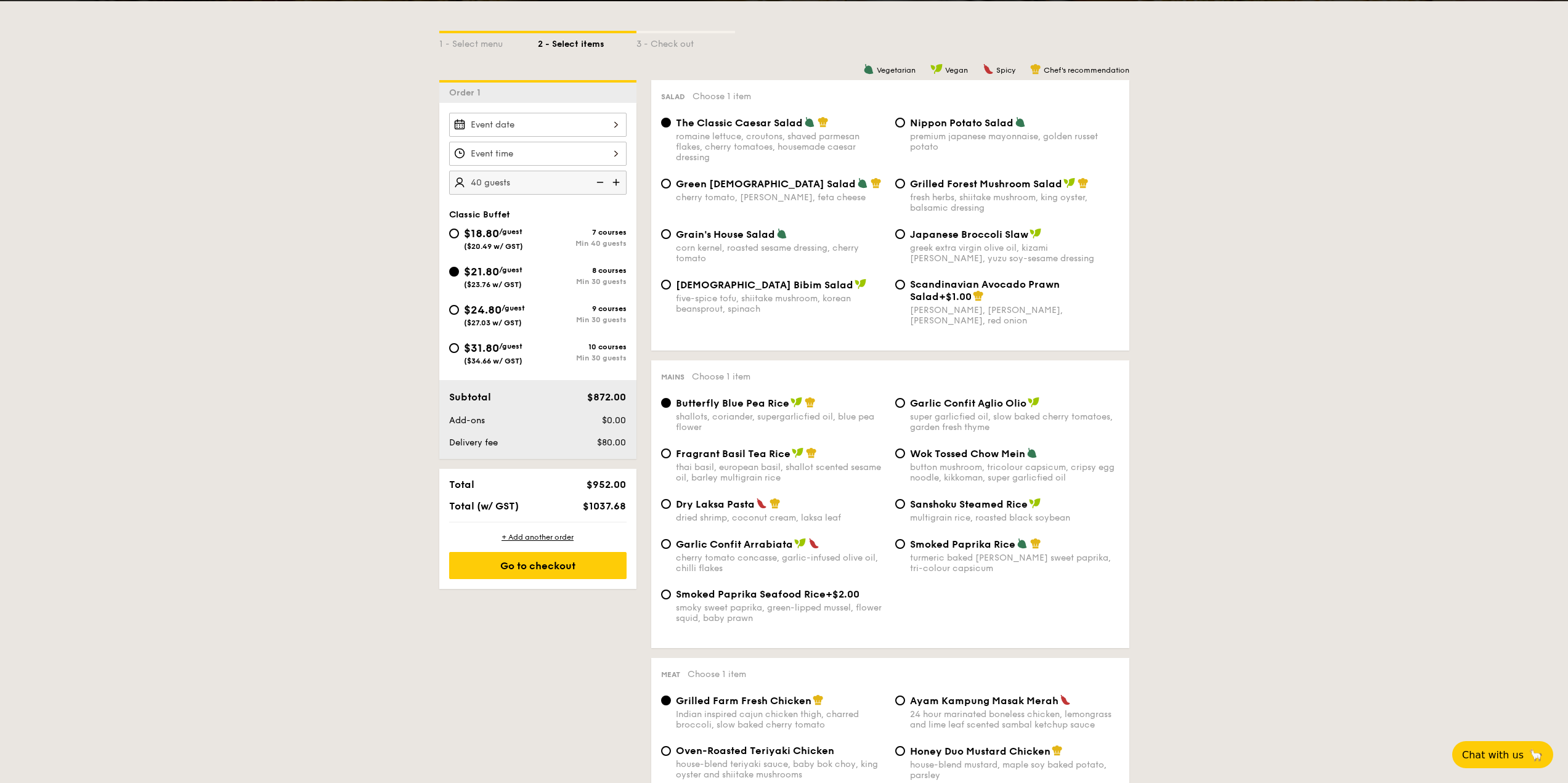
scroll to position [185, 0]
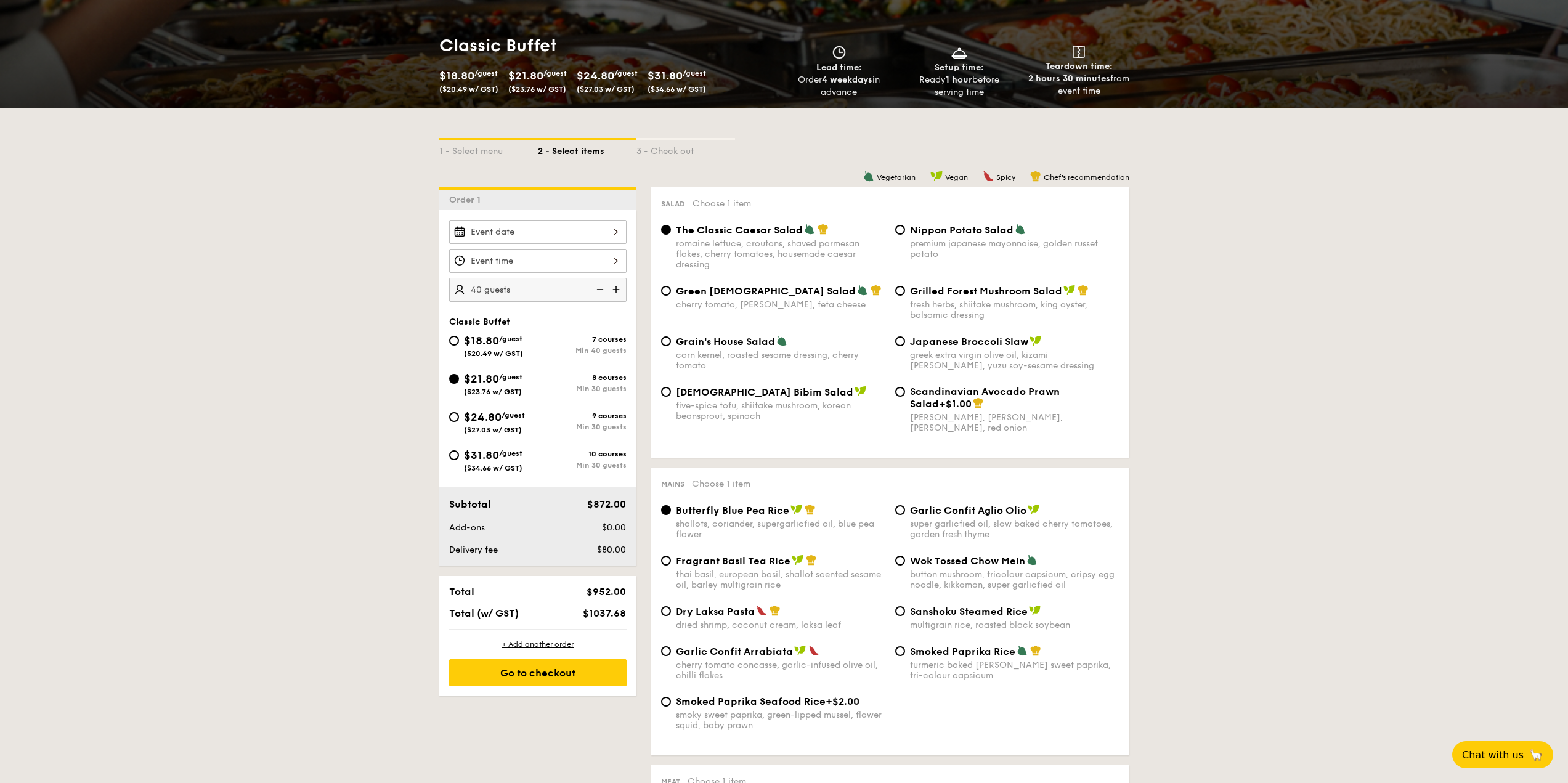
click at [919, 292] on span "Grilled Forest Mushroom Salad" at bounding box center [985, 291] width 152 height 11
click at [905, 292] on input "Grilled Forest Mushroom Salad fresh herbs, shiitake mushroom, king oyster, bals…" at bounding box center [900, 291] width 9 height 9
radio input "true"
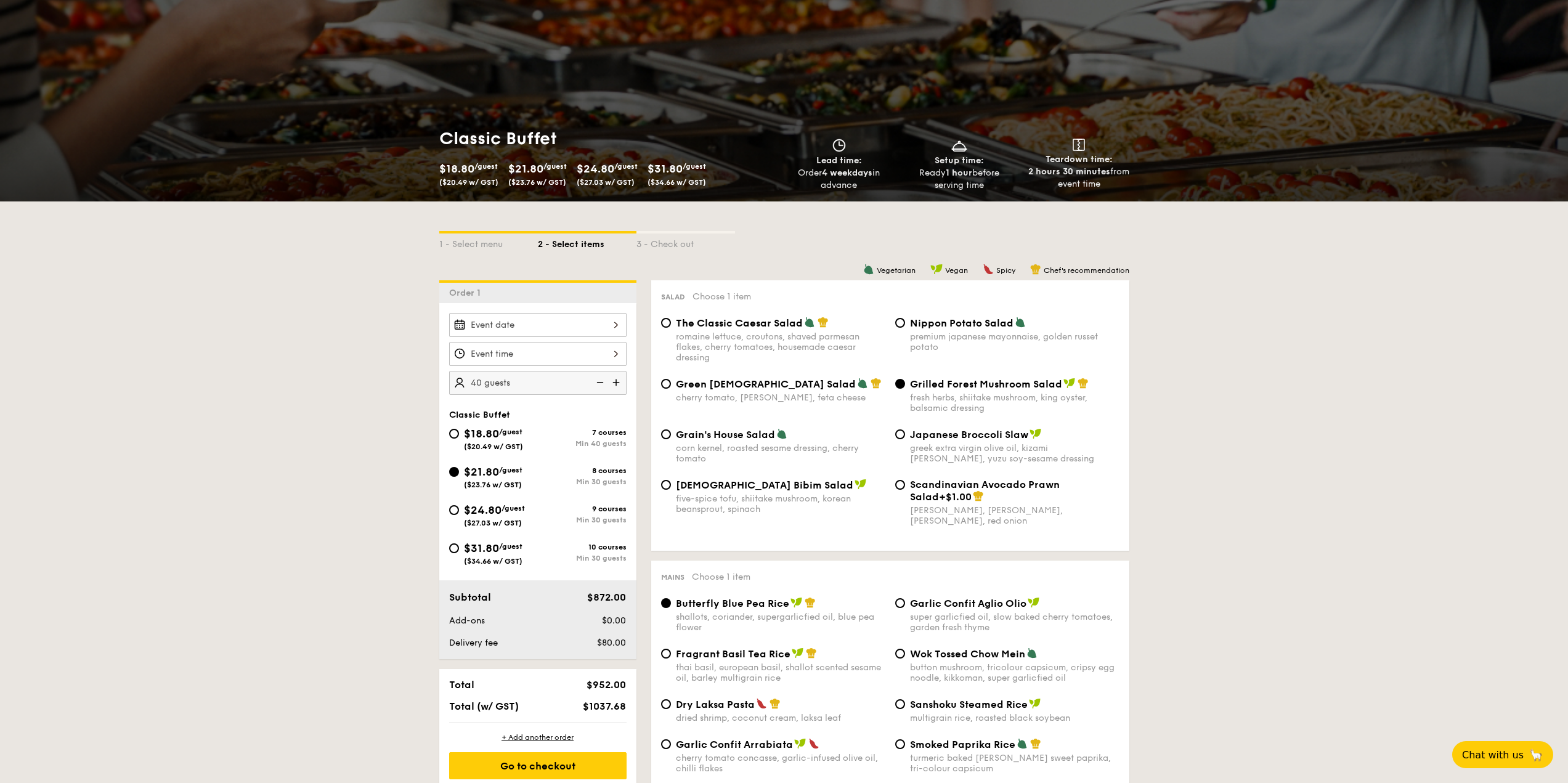
scroll to position [61, 0]
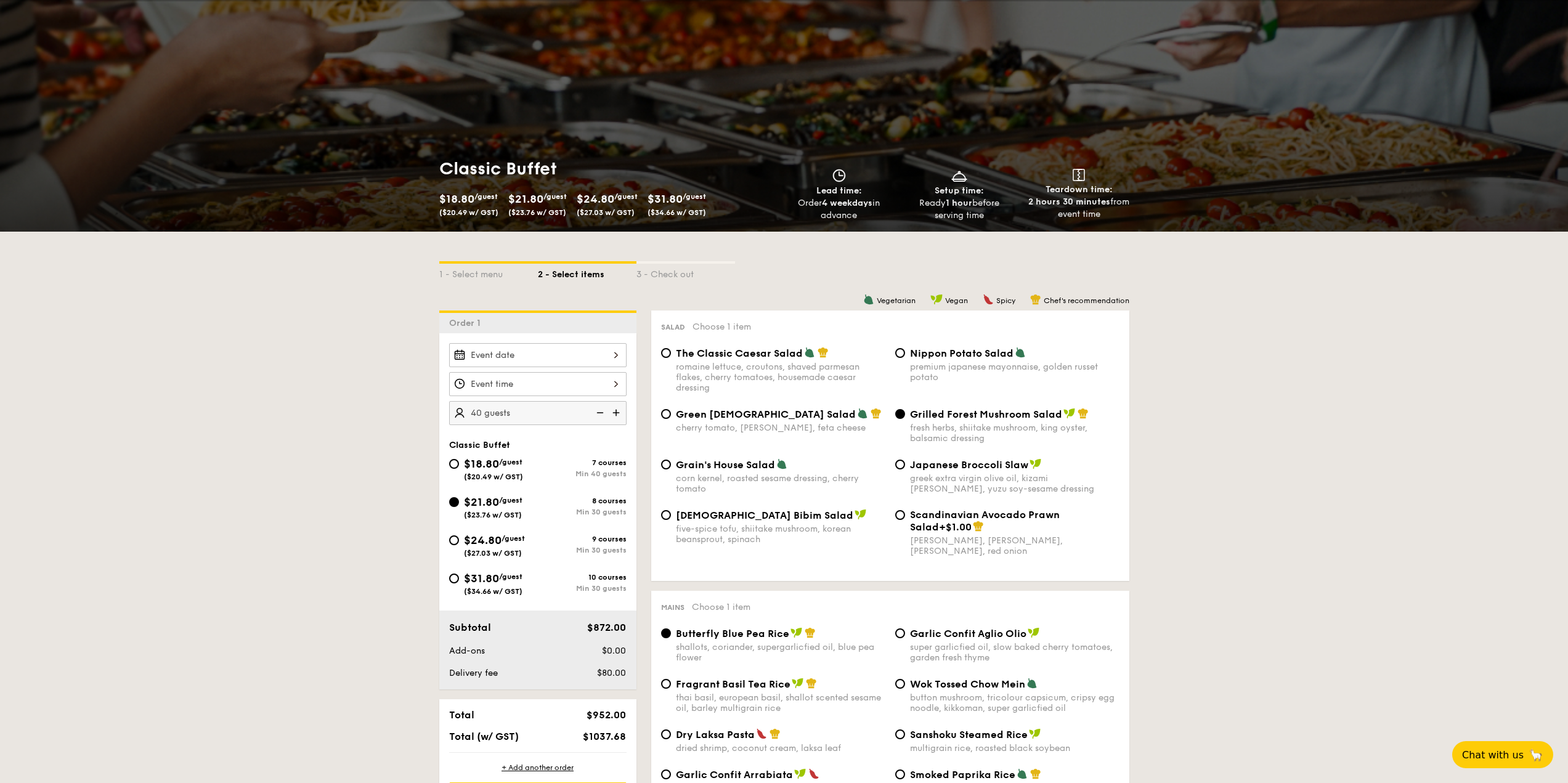
drag, startPoint x: 1109, startPoint y: 212, endPoint x: 1041, endPoint y: 179, distance: 75.6
click at [1041, 179] on div "Teardown time: 2 hours 30 minutes from event time" at bounding box center [1078, 194] width 110 height 52
click at [1119, 188] on div "Teardown time: 2 hours 30 minutes from event time" at bounding box center [1078, 194] width 110 height 52
click at [1129, 216] on div "Classic Buffet $18.80 /guest ($20.49 w/ GST) $21.80 /guest ($23.76 w/ GST) $24.…" at bounding box center [784, 190] width 1568 height 84
drag, startPoint x: 1113, startPoint y: 216, endPoint x: 1089, endPoint y: 187, distance: 37.6
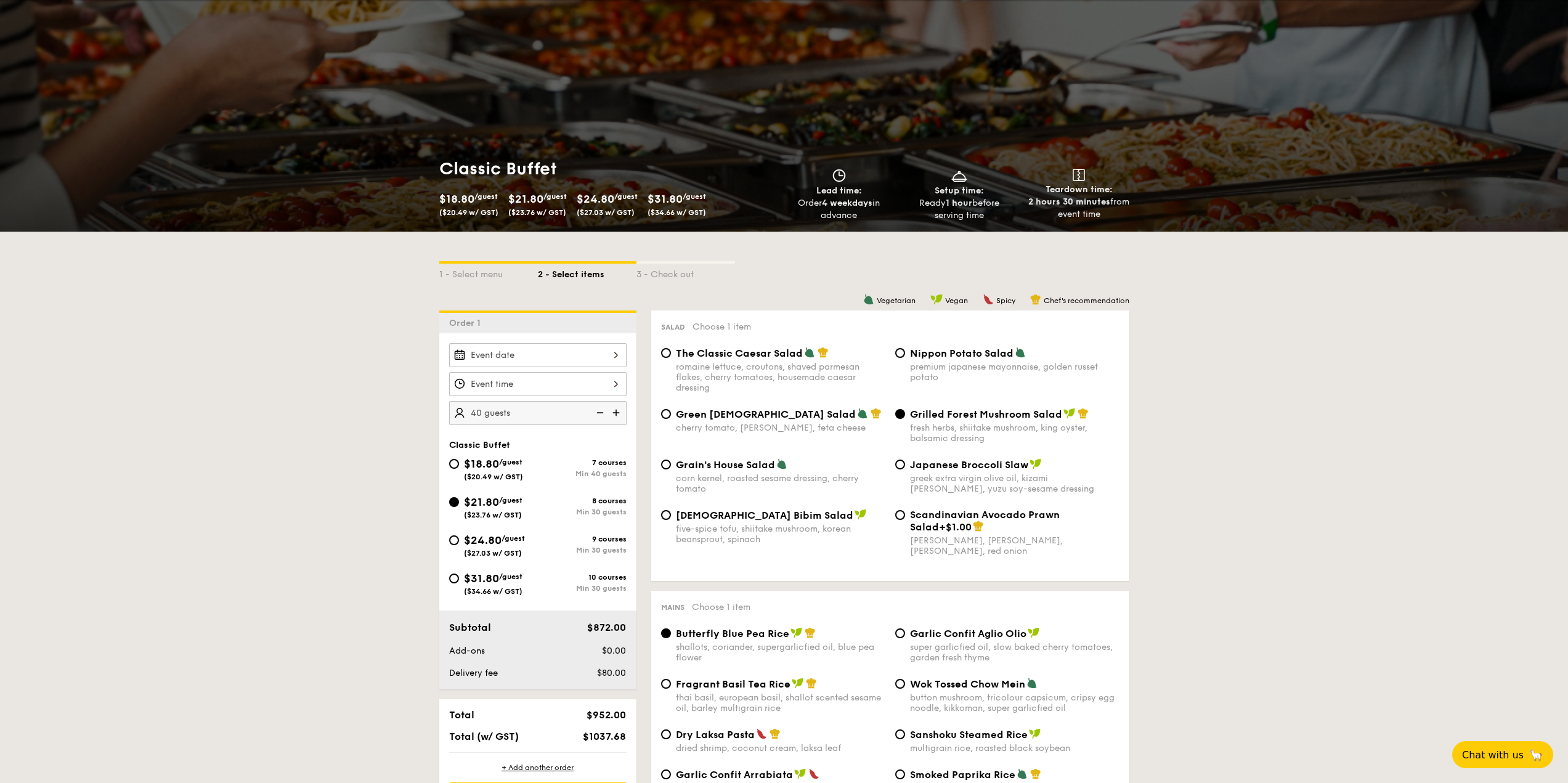
click at [1089, 187] on div "Teardown time: 2 hours 30 minutes from event time" at bounding box center [1078, 194] width 110 height 52
drag, startPoint x: 1121, startPoint y: 210, endPoint x: 1064, endPoint y: 190, distance: 60.4
click at [1064, 190] on div "Teardown time: 2 hours 30 minutes from event time" at bounding box center [1078, 194] width 110 height 52
click at [1105, 217] on div "2 hours 30 minutes from event time" at bounding box center [1078, 208] width 110 height 25
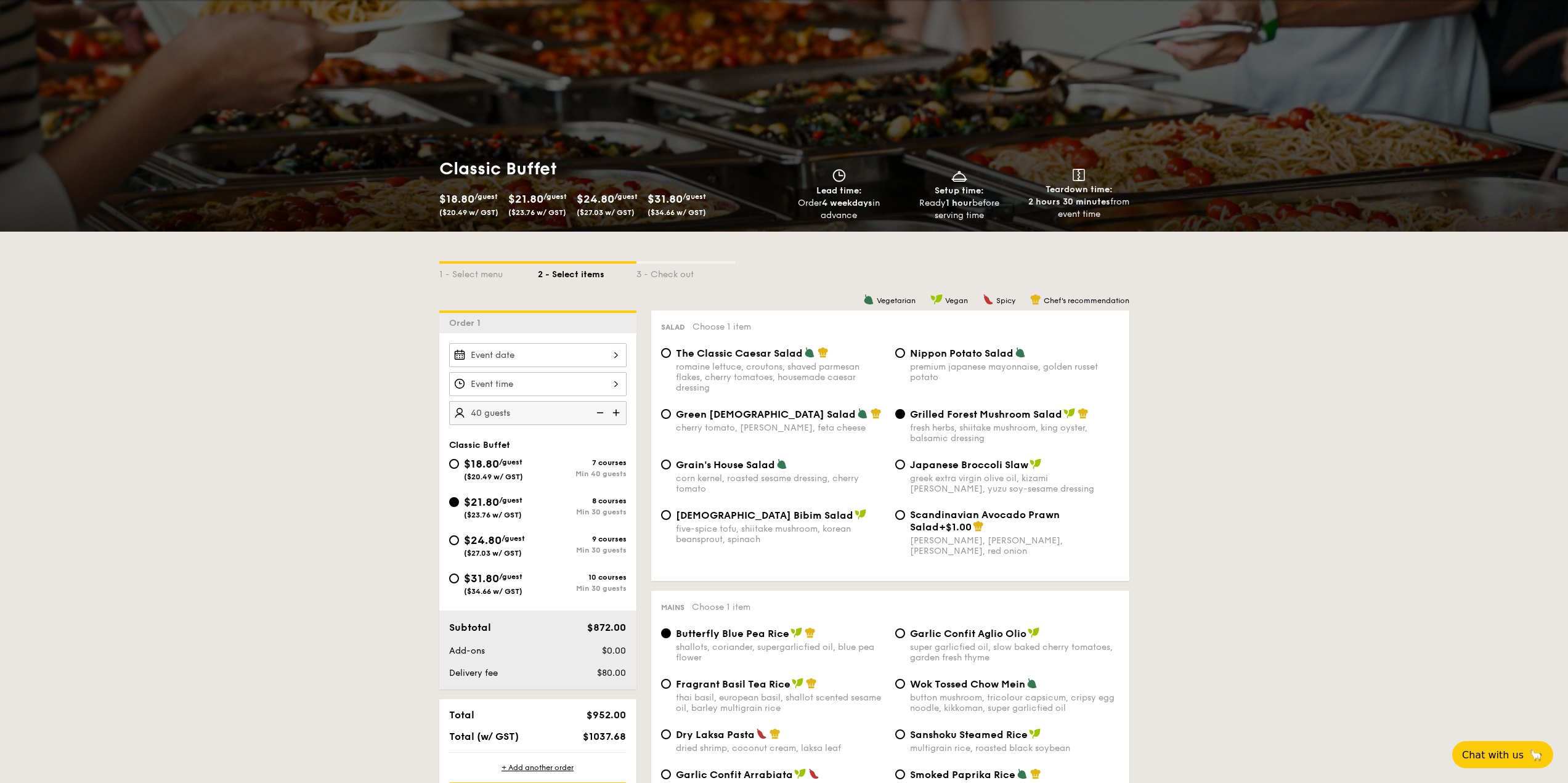
drag, startPoint x: 1103, startPoint y: 217, endPoint x: 1109, endPoint y: 201, distance: 17.1
click at [1109, 201] on div "2 hours 30 minutes from event time" at bounding box center [1078, 208] width 110 height 25
drag, startPoint x: 1118, startPoint y: 215, endPoint x: 1125, endPoint y: 217, distance: 7.3
click at [1125, 217] on div "2 hours 30 minutes from event time" at bounding box center [1078, 208] width 110 height 25
click at [1095, 210] on div "2 hours 30 minutes from event time" at bounding box center [1078, 208] width 110 height 25
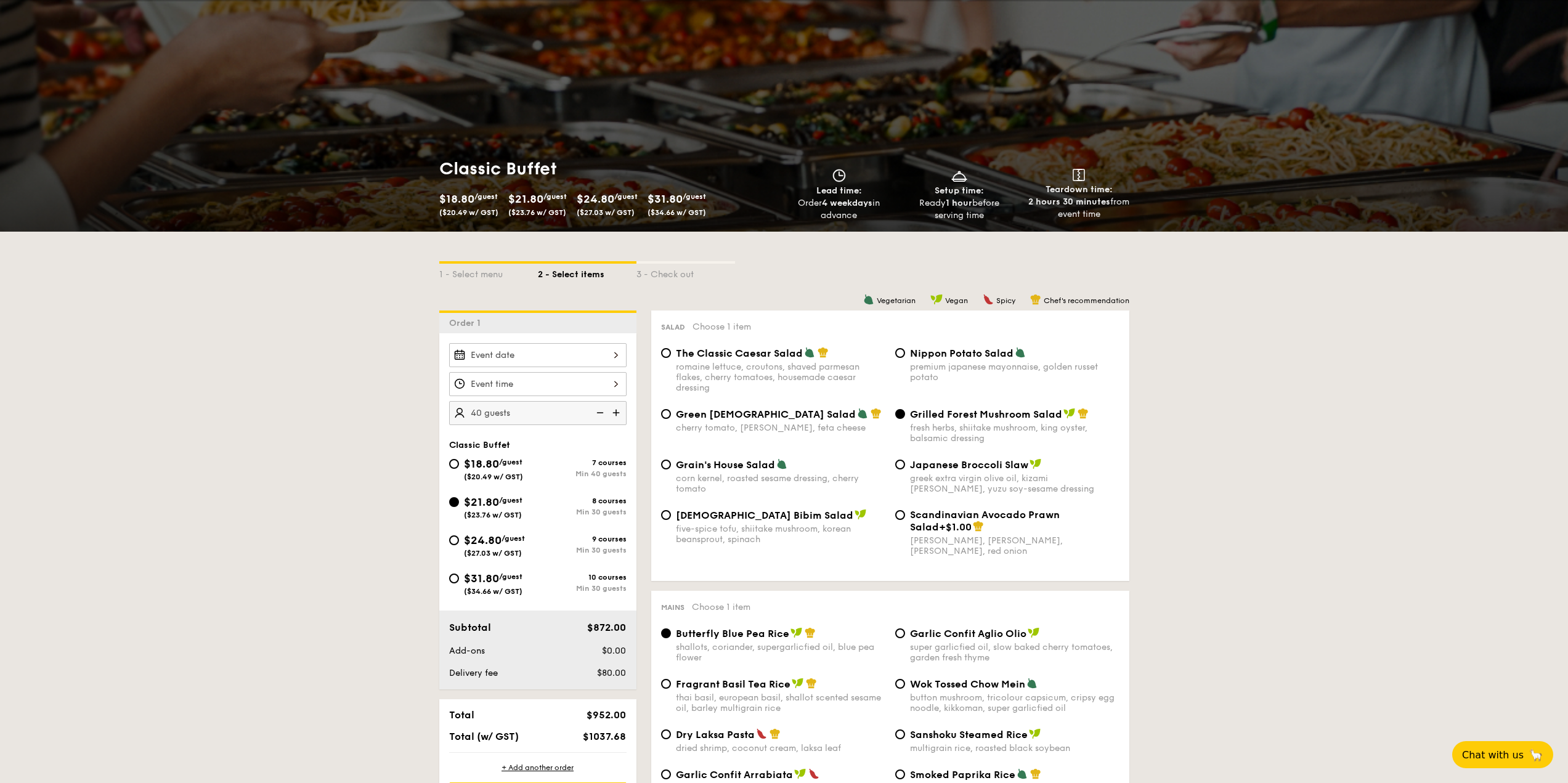
click at [1107, 218] on div "2 hours 30 minutes from event time" at bounding box center [1078, 208] width 110 height 25
drag, startPoint x: 1107, startPoint y: 218, endPoint x: 1084, endPoint y: 190, distance: 36.2
click at [1084, 190] on div "Teardown time: 2 hours 30 minutes from event time" at bounding box center [1078, 194] width 110 height 52
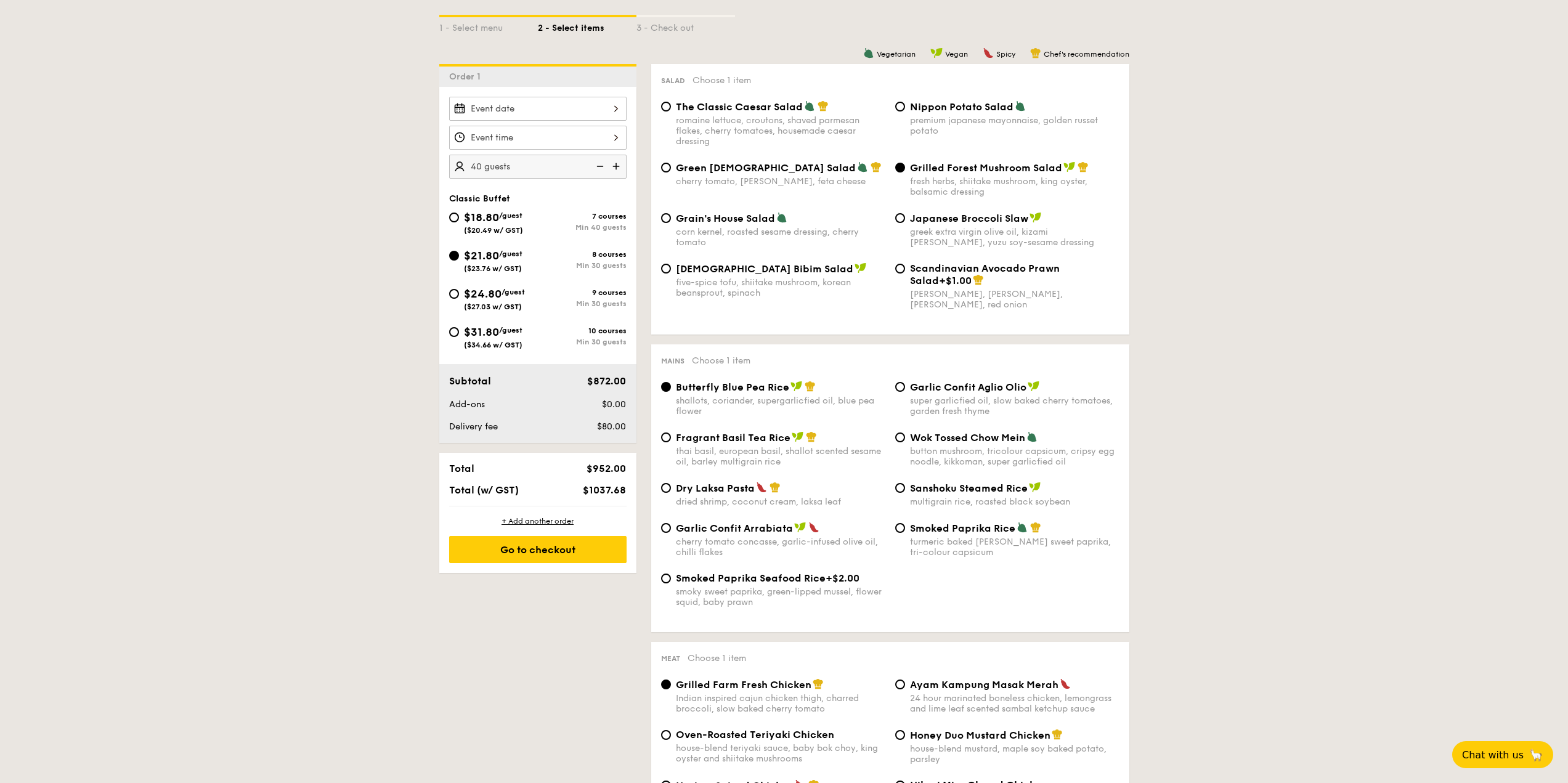
scroll to position [0, 0]
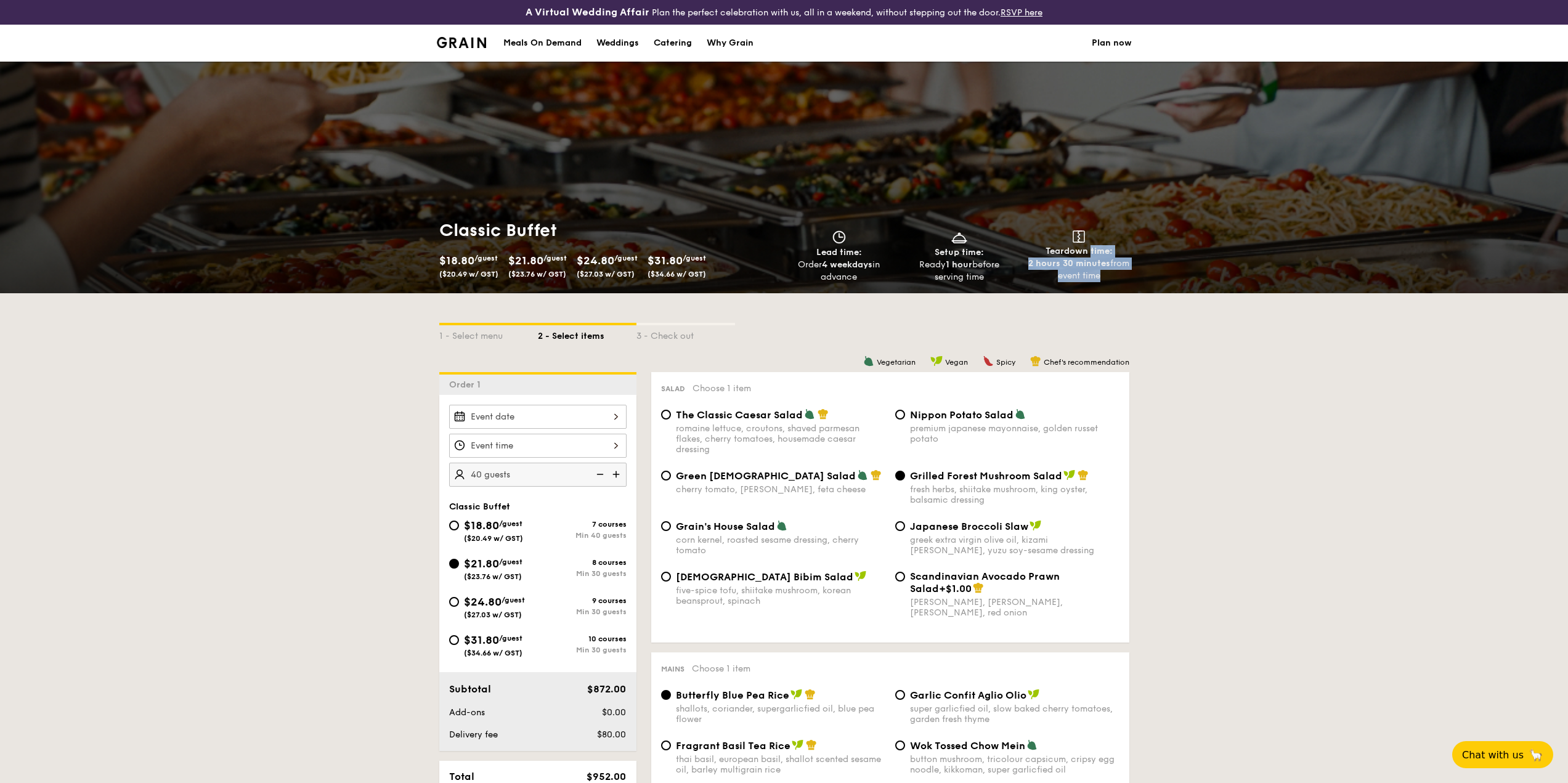
drag, startPoint x: 1133, startPoint y: 356, endPoint x: 1074, endPoint y: 356, distance: 59.0
drag, startPoint x: 1135, startPoint y: 360, endPoint x: 1051, endPoint y: 361, distance: 84.0
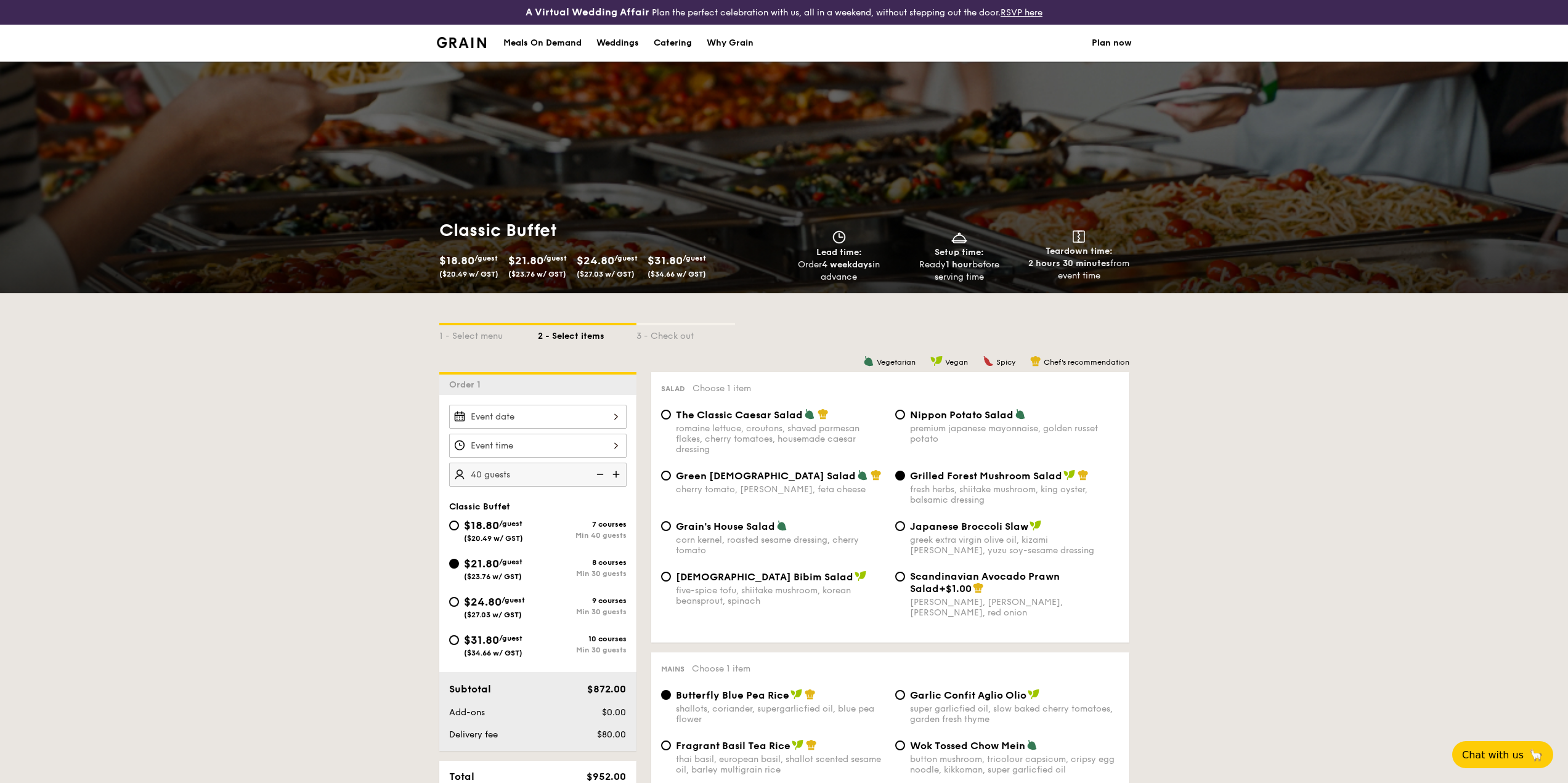
click at [1099, 359] on span "Chef's recommendation" at bounding box center [1086, 361] width 86 height 8
drag, startPoint x: 1125, startPoint y: 359, endPoint x: 1081, endPoint y: 363, distance: 44.2
click at [1081, 363] on span "Chef's recommendation" at bounding box center [1086, 361] width 86 height 8
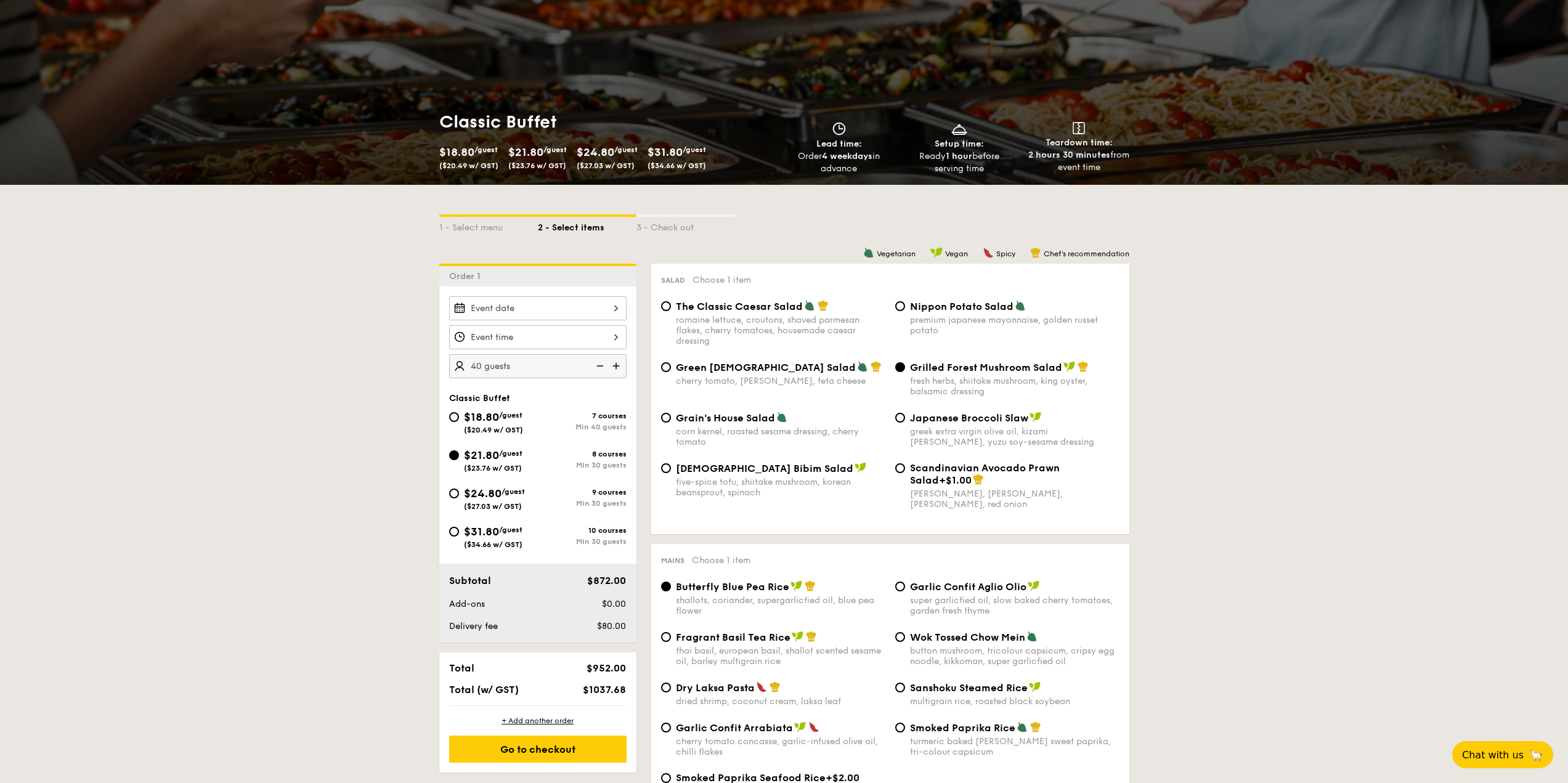
scroll to position [124, 0]
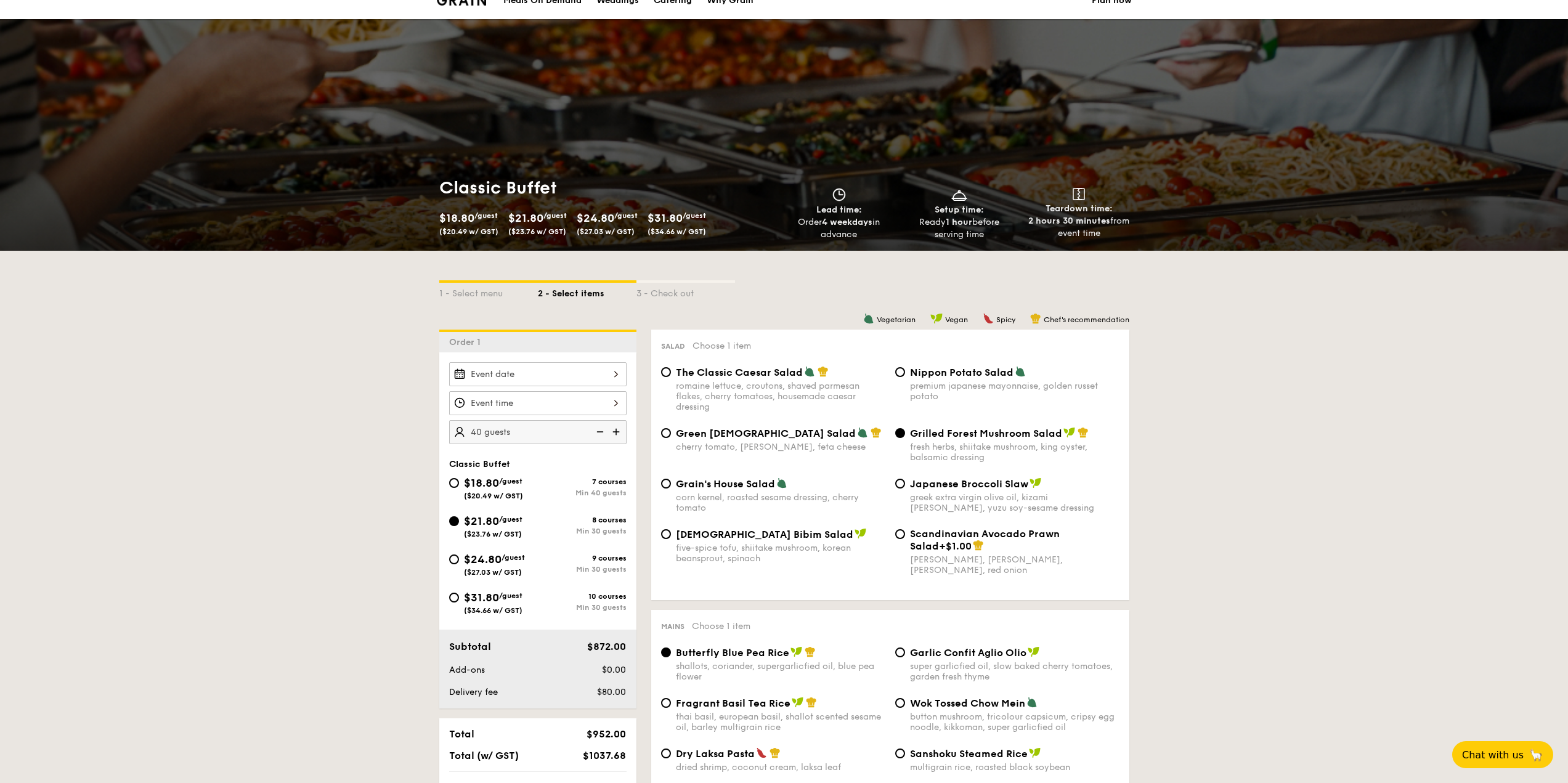
scroll to position [0, 0]
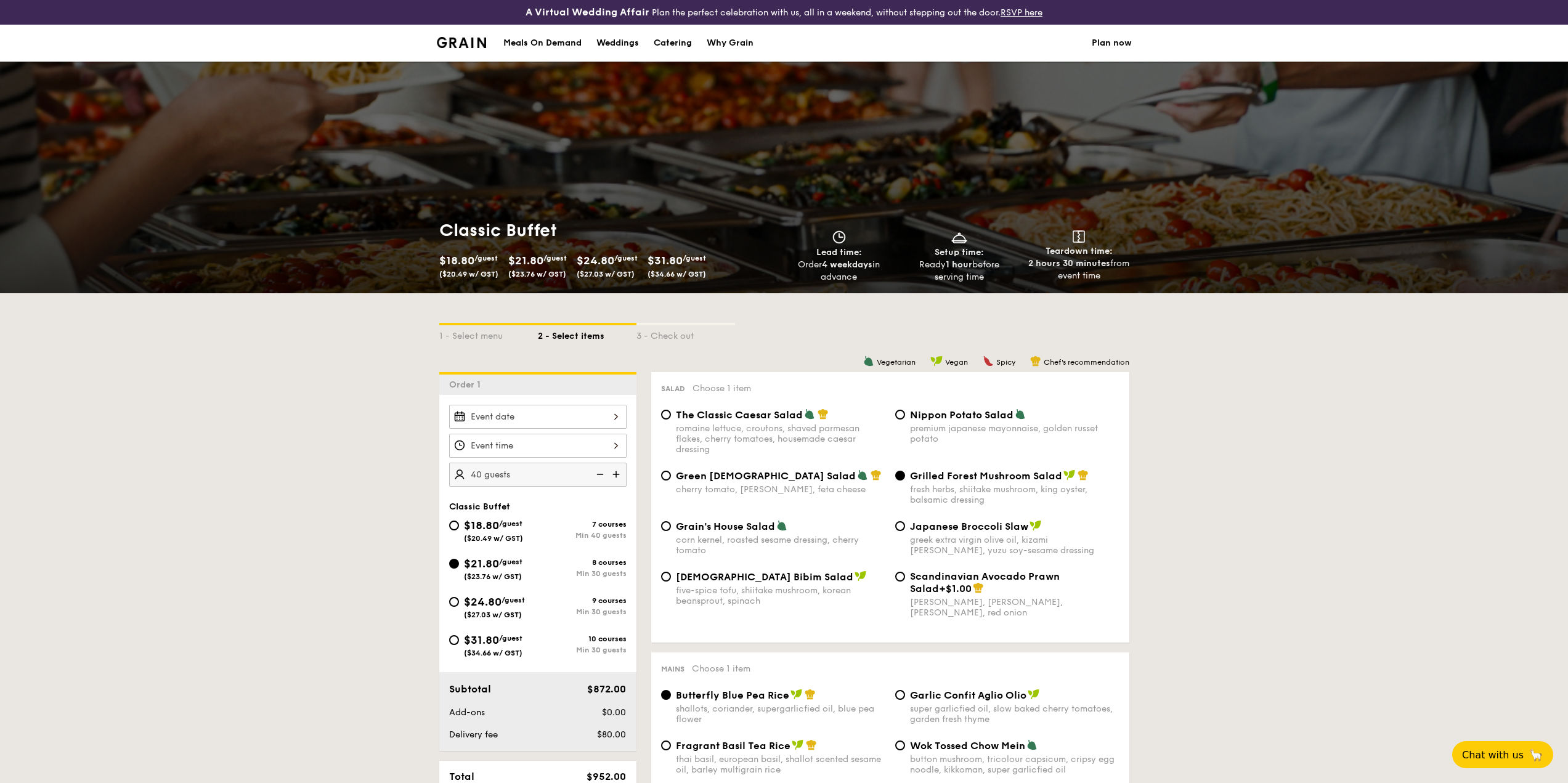
drag, startPoint x: 1127, startPoint y: 358, endPoint x: 1076, endPoint y: 361, distance: 51.1
click at [1076, 361] on div "Chef's recommendation" at bounding box center [1079, 361] width 99 height 11
click at [1083, 360] on span "Chef's recommendation" at bounding box center [1086, 361] width 86 height 8
drag, startPoint x: 1133, startPoint y: 358, endPoint x: 1076, endPoint y: 363, distance: 57.2
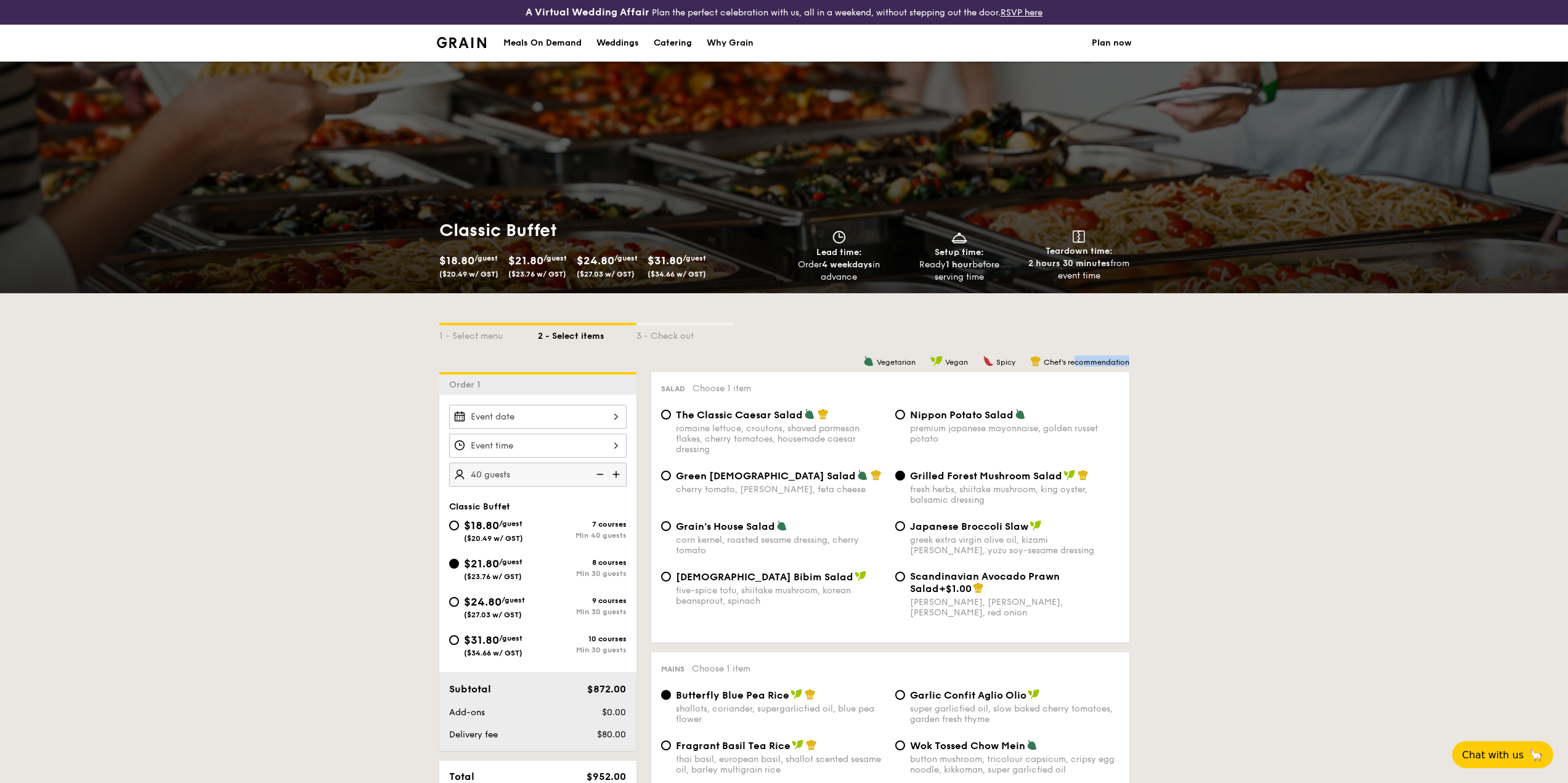
click at [1103, 356] on div "Chef's recommendation" at bounding box center [1079, 361] width 99 height 11
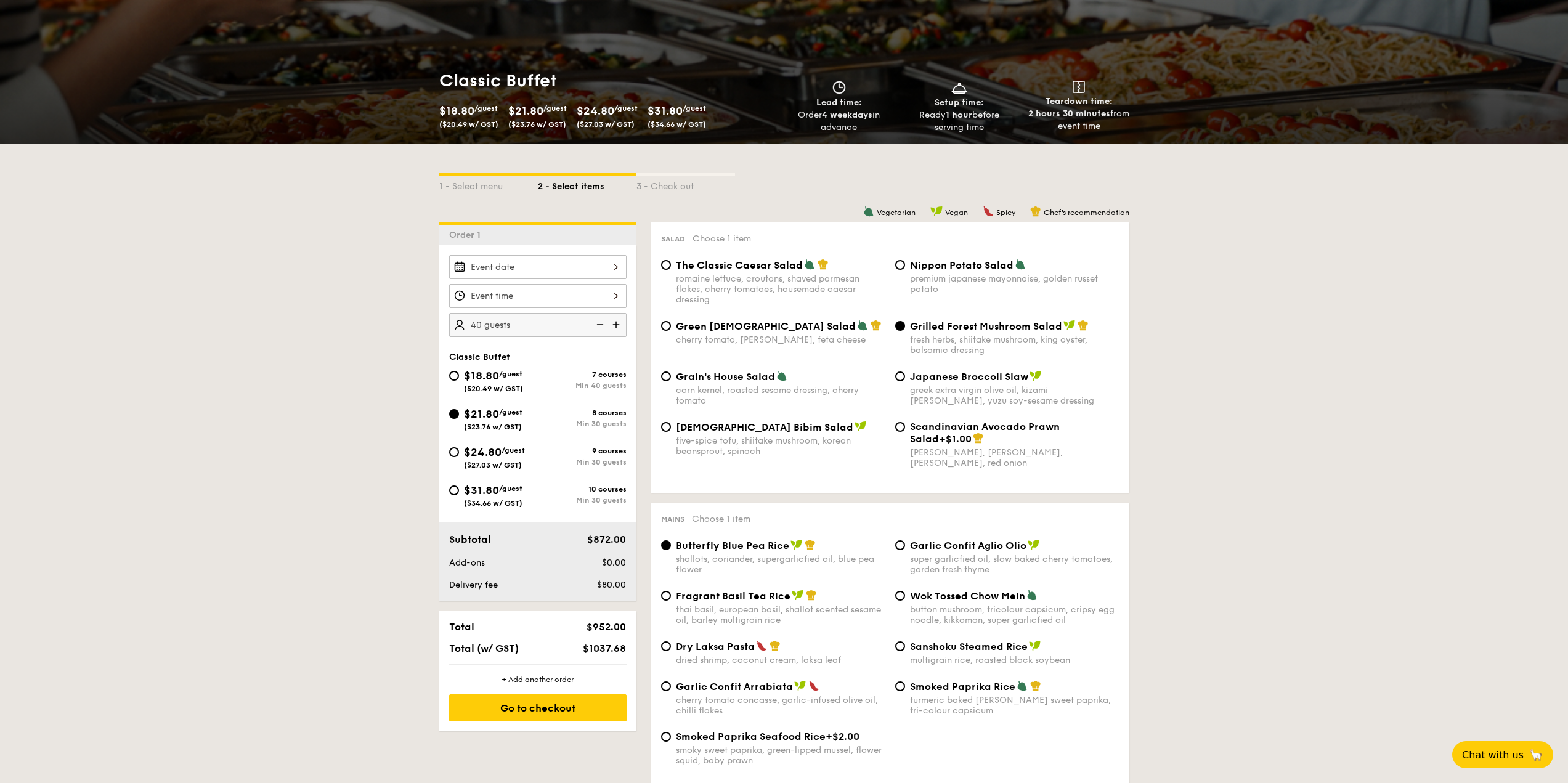
scroll to position [185, 0]
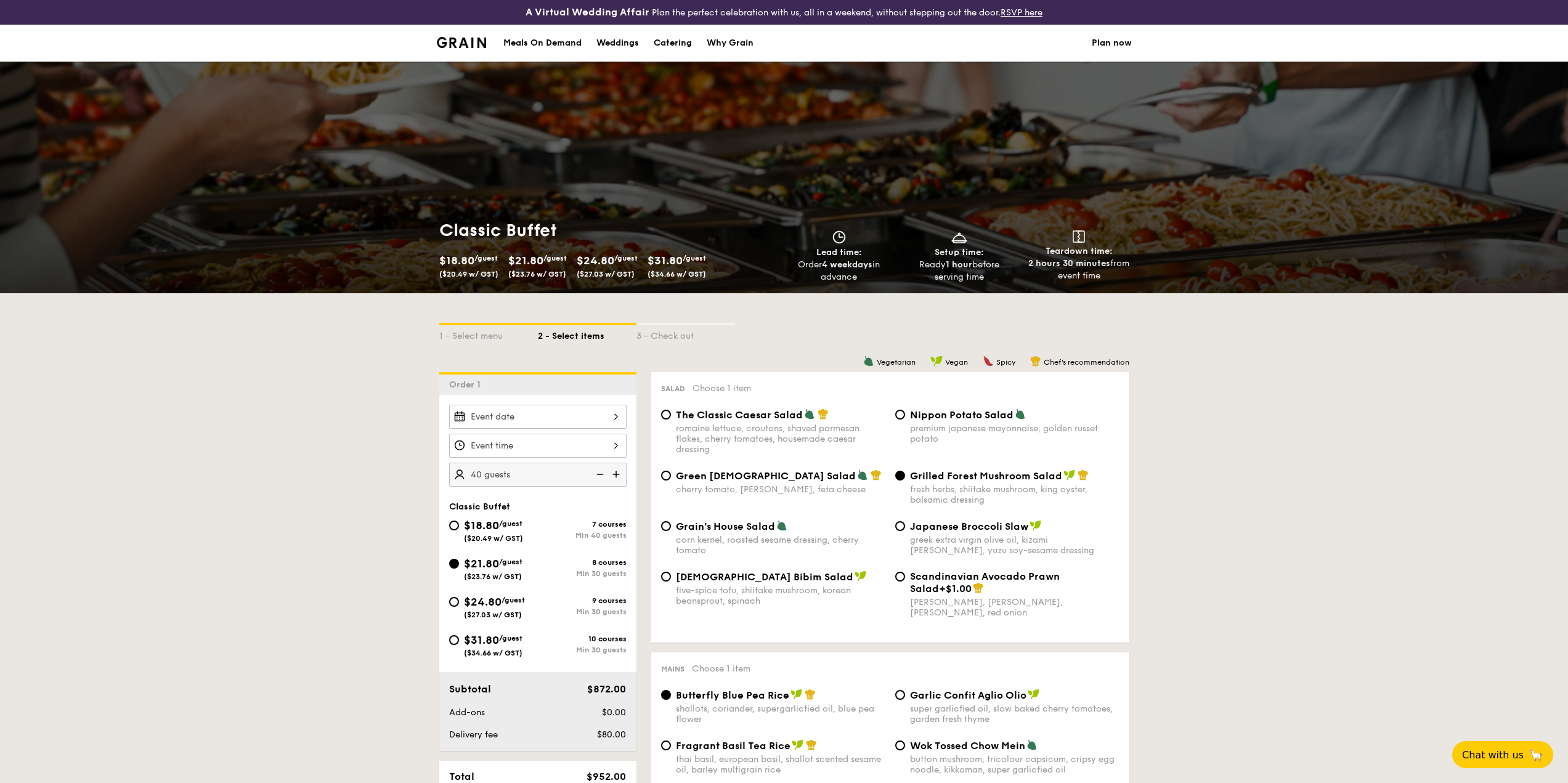
drag, startPoint x: 1105, startPoint y: 275, endPoint x: 1049, endPoint y: 252, distance: 60.5
click at [1049, 252] on div "Teardown time: 2 hours 30 minutes from event time" at bounding box center [1078, 256] width 110 height 52
click at [1132, 253] on div "Teardown time: 2 hours 30 minutes from event time" at bounding box center [1078, 256] width 110 height 52
drag, startPoint x: 1122, startPoint y: 270, endPoint x: 1039, endPoint y: 247, distance: 86.1
click at [1039, 247] on div "Teardown time: 2 hours 30 minutes from event time" at bounding box center [1078, 256] width 110 height 52
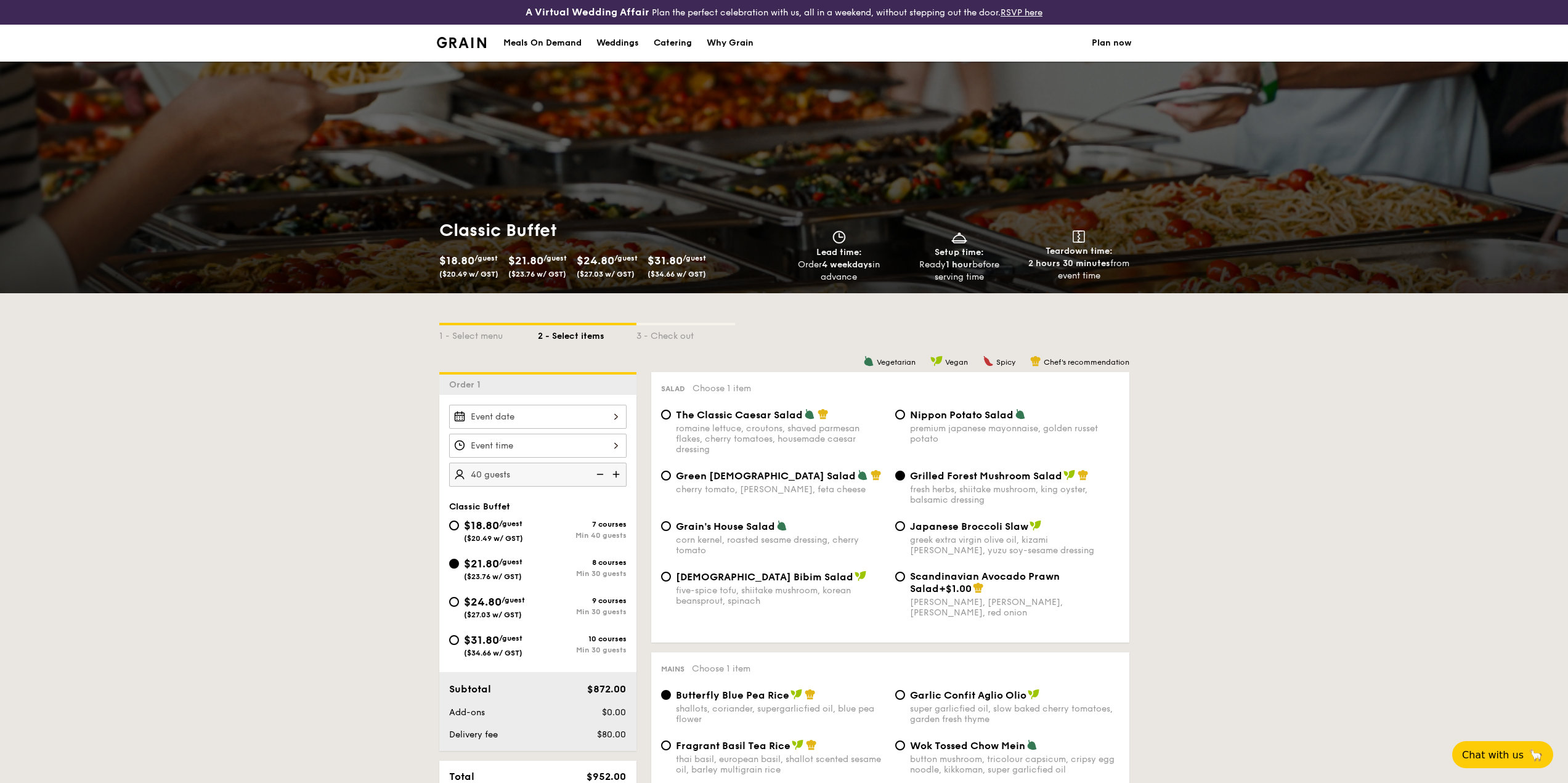
click at [1107, 266] on strong "2 hours 30 minutes" at bounding box center [1069, 263] width 82 height 10
click at [1111, 275] on div "2 hours 30 minutes from event time" at bounding box center [1078, 270] width 110 height 25
drag, startPoint x: 1123, startPoint y: 362, endPoint x: 1051, endPoint y: 359, distance: 72.1
click at [1051, 359] on span "Chef's recommendation" at bounding box center [1086, 361] width 86 height 8
click at [1053, 359] on span "Chef's recommendation" at bounding box center [1086, 361] width 86 height 8
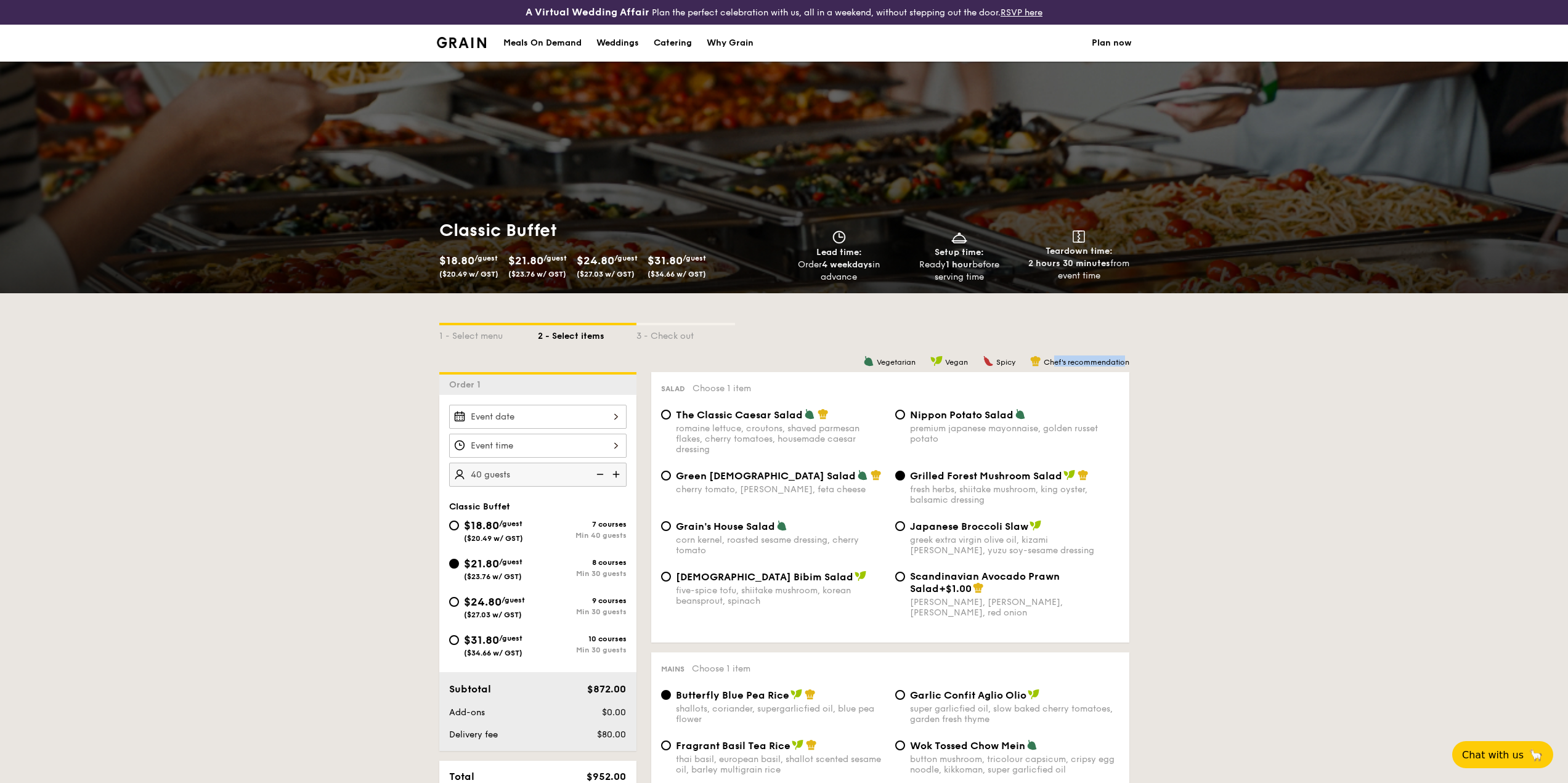
click at [1103, 359] on span "Chef's recommendation" at bounding box center [1086, 361] width 86 height 8
drag, startPoint x: 1119, startPoint y: 359, endPoint x: 1134, endPoint y: 359, distance: 15.0
click at [1118, 359] on span "Chef's recommendation" at bounding box center [1086, 361] width 86 height 8
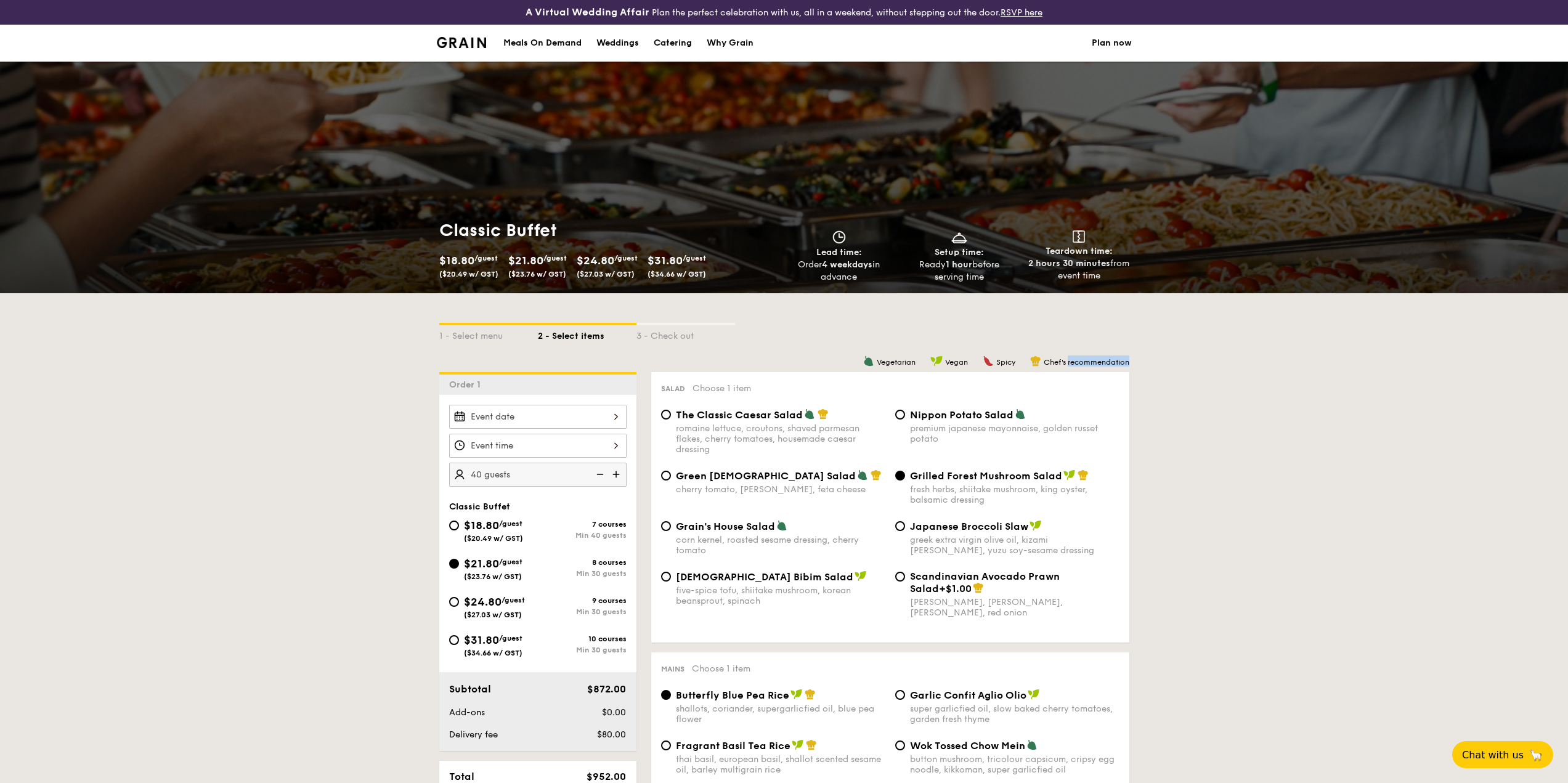
click at [1119, 361] on span "Chef's recommendation" at bounding box center [1086, 361] width 86 height 8
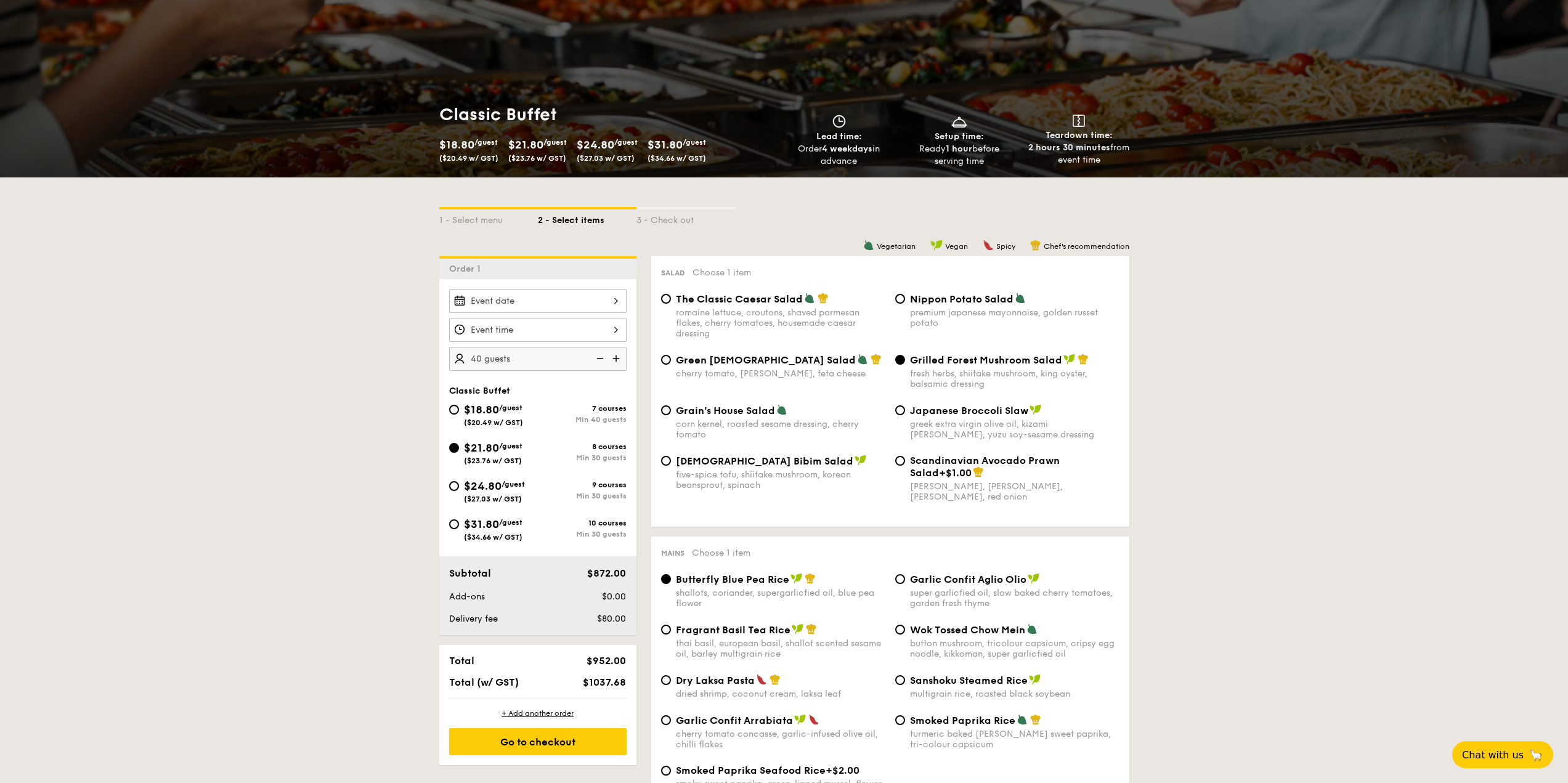
scroll to position [185, 0]
